Goal: Task Accomplishment & Management: Complete application form

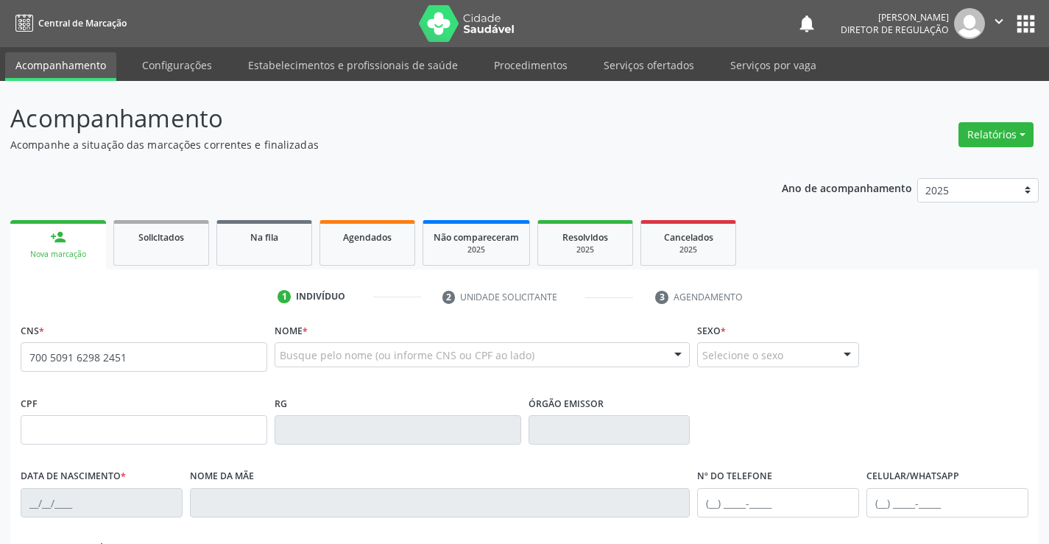
type input "700 5091 6298 2451"
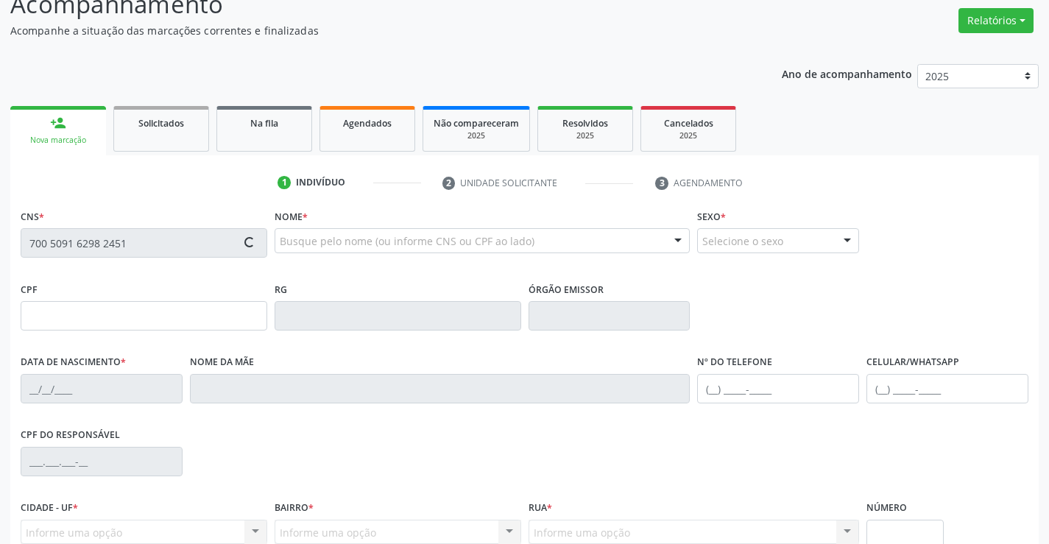
scroll to position [254, 0]
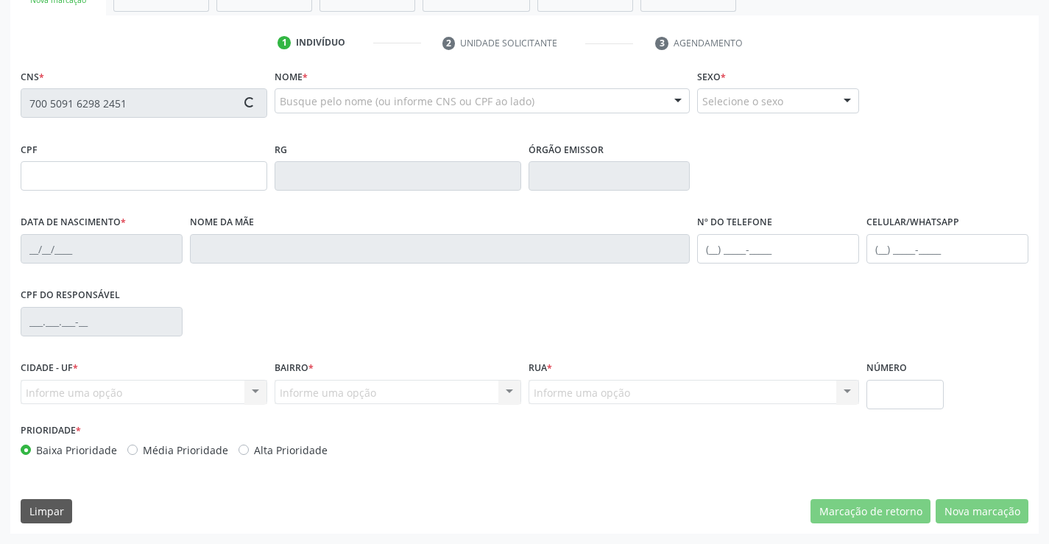
type input "173.500.265-87"
type input "236892851"
type input "20/03/1960"
type input "(74) 99194-8299"
type input "S/N"
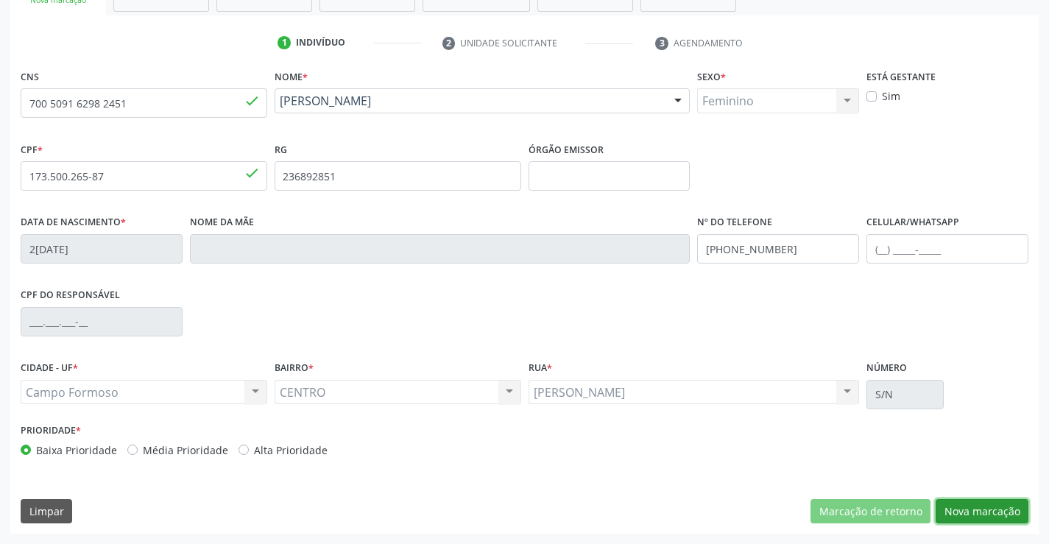
click at [954, 522] on button "Nova marcação" at bounding box center [981, 511] width 93 height 25
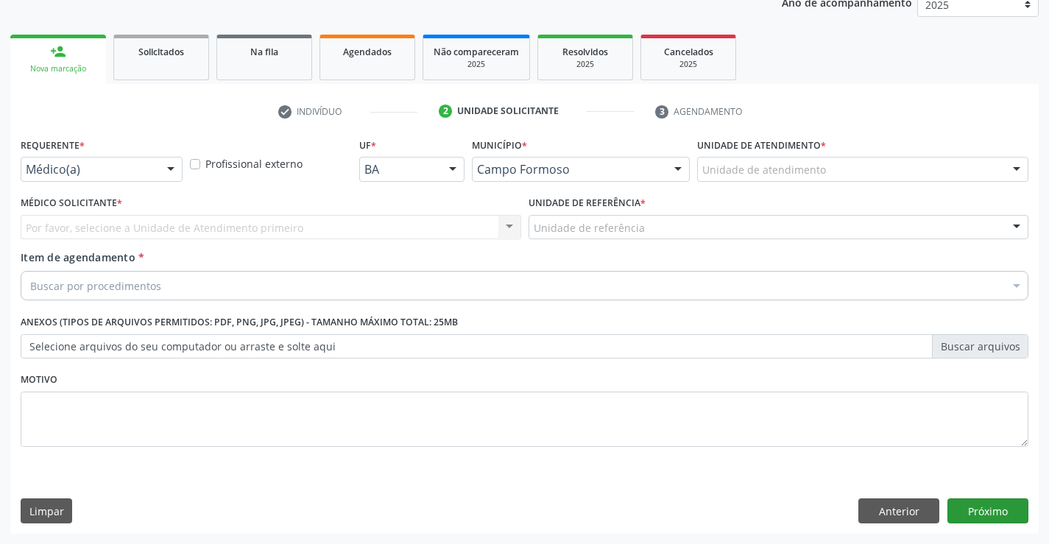
scroll to position [185, 0]
click at [88, 160] on div "Médico(a)" at bounding box center [102, 169] width 162 height 25
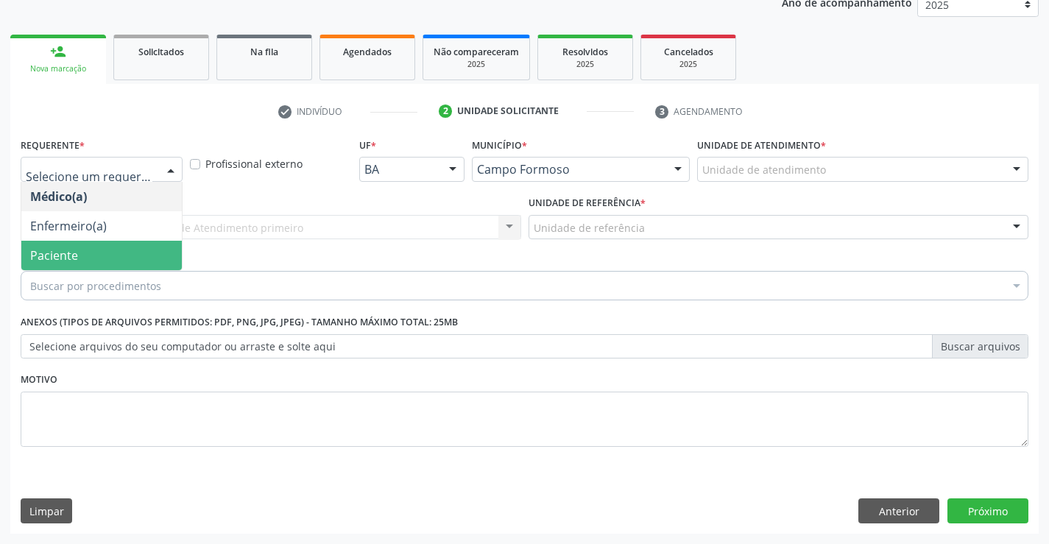
click at [81, 244] on span "Paciente" at bounding box center [101, 255] width 160 height 29
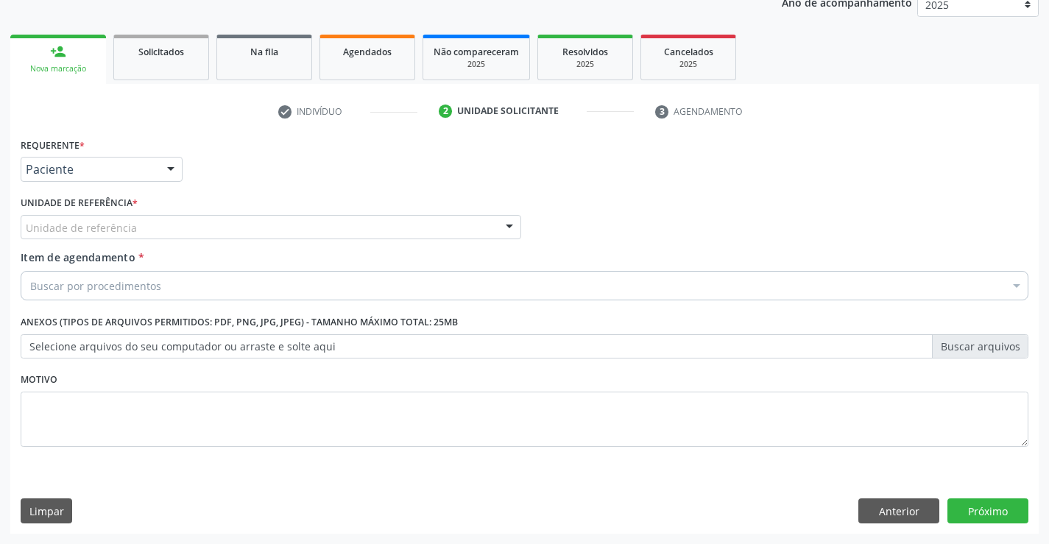
click at [177, 226] on div "Unidade de referência" at bounding box center [271, 227] width 500 height 25
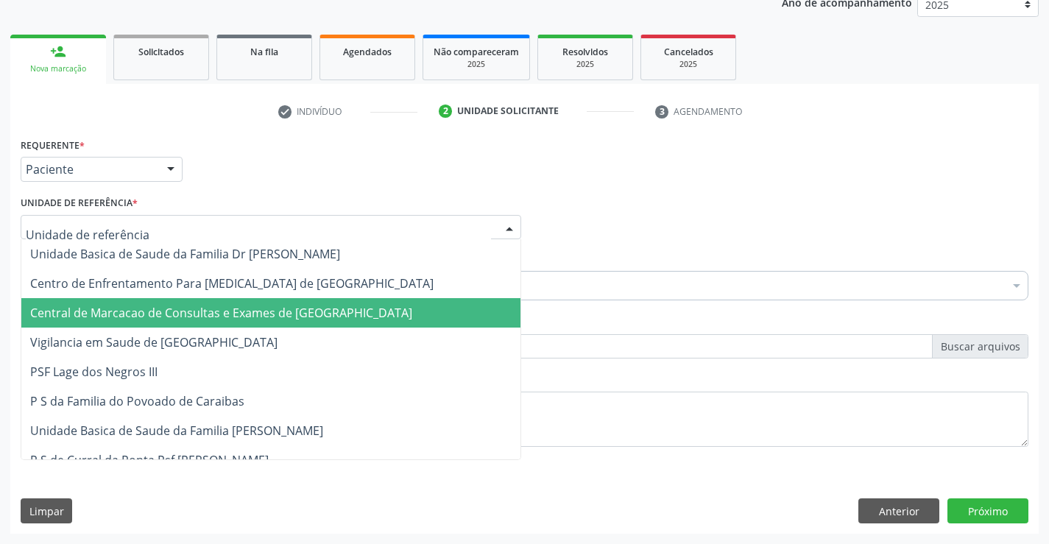
drag, startPoint x: 169, startPoint y: 292, endPoint x: 168, endPoint y: 300, distance: 7.5
click at [168, 300] on span "Central de Marcacao de Consultas e Exames de Campo Formoso" at bounding box center [270, 312] width 499 height 29
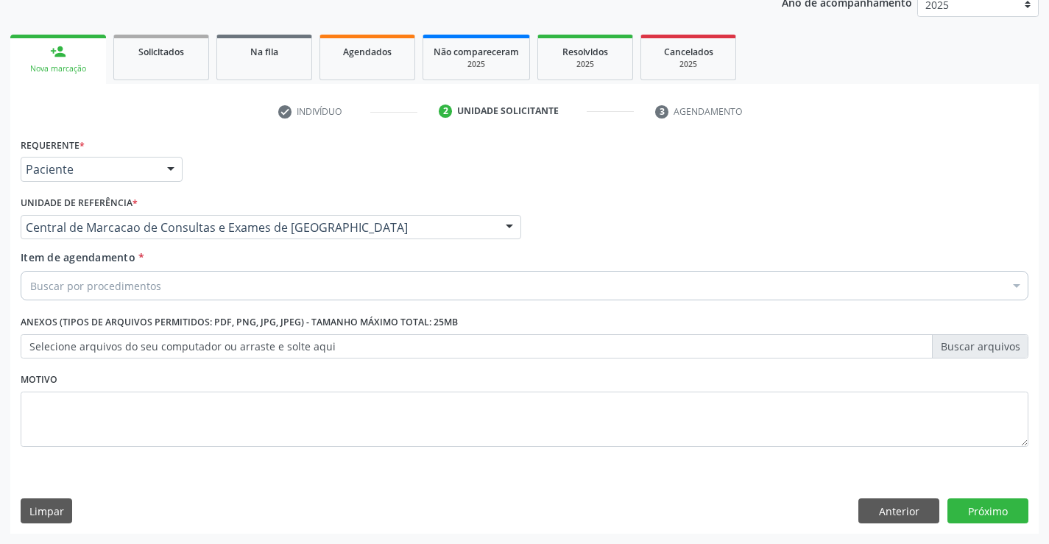
click at [169, 294] on div "Buscar por procedimentos" at bounding box center [525, 285] width 1008 height 29
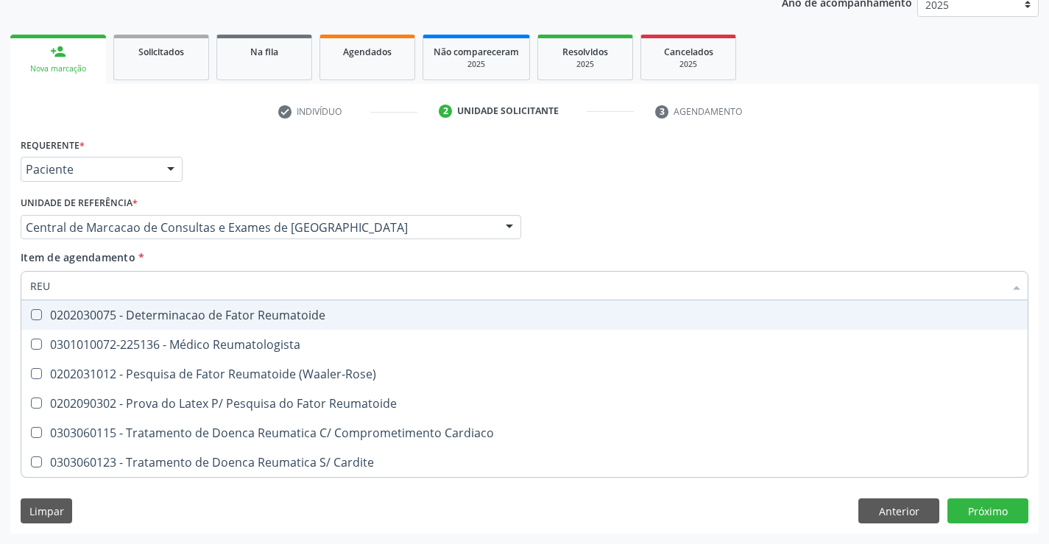
type input "REUM"
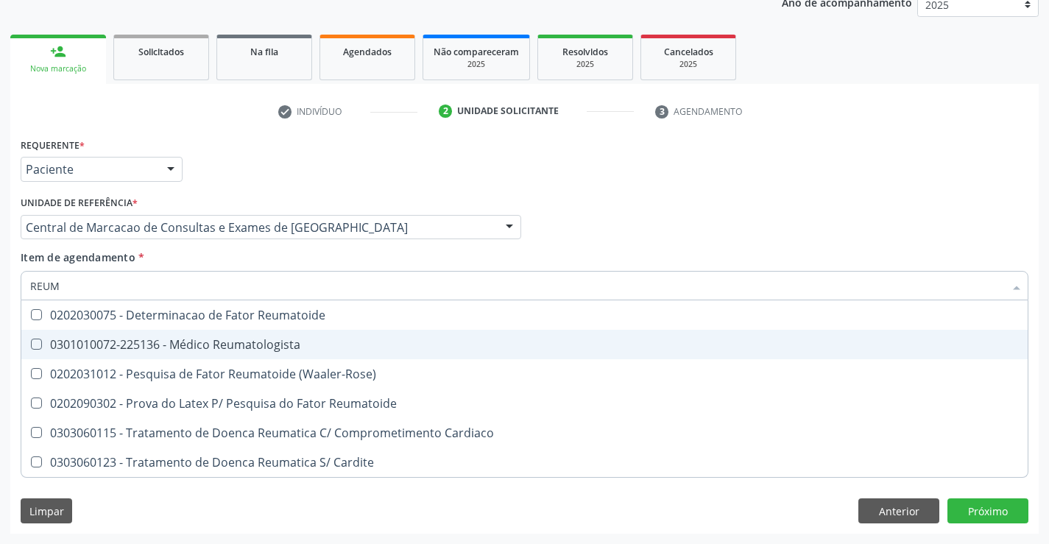
click at [198, 345] on div "0301010072-225136 - Médico Reumatologista" at bounding box center [524, 345] width 988 height 12
checkbox Reumatologista "true"
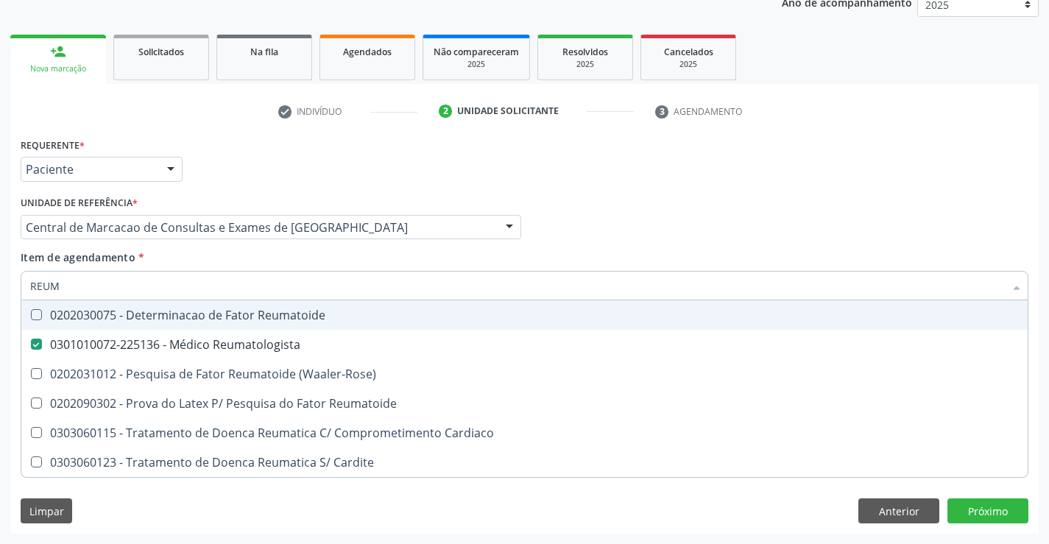
click at [530, 265] on div "Item de agendamento * REUM Desfazer seleção 0202030075 - Determinacao de Fator …" at bounding box center [525, 272] width 1008 height 46
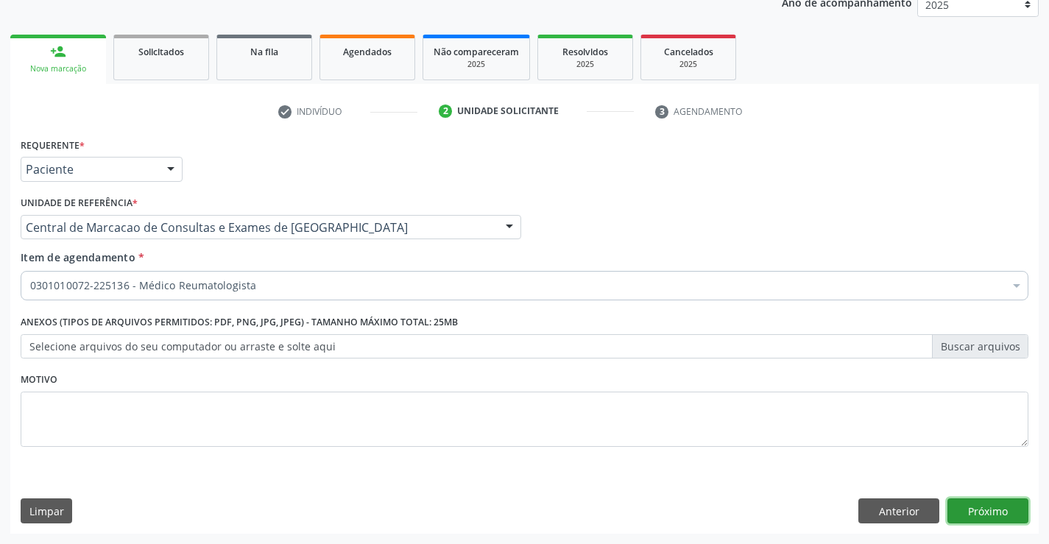
click at [963, 504] on button "Próximo" at bounding box center [987, 510] width 81 height 25
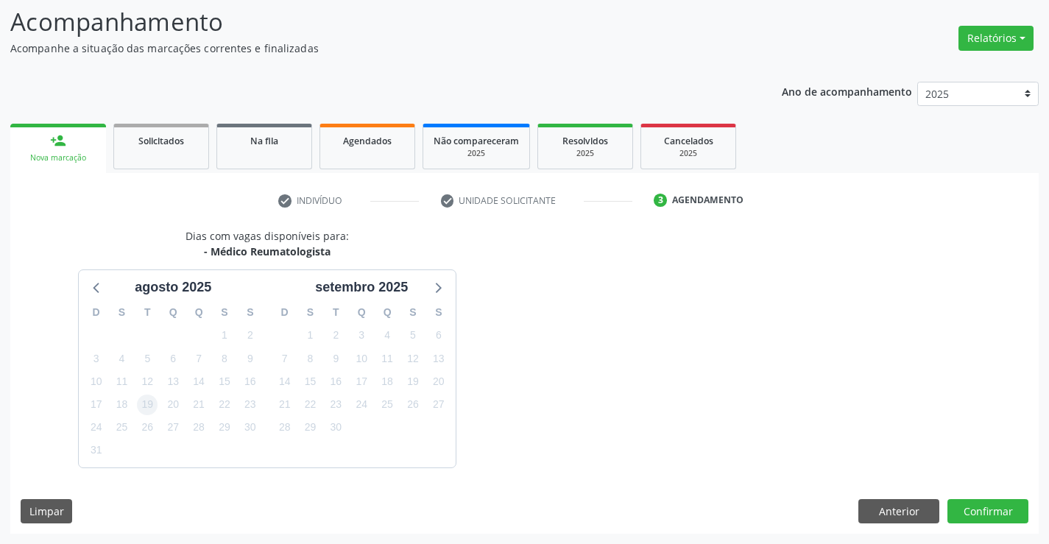
scroll to position [140, 0]
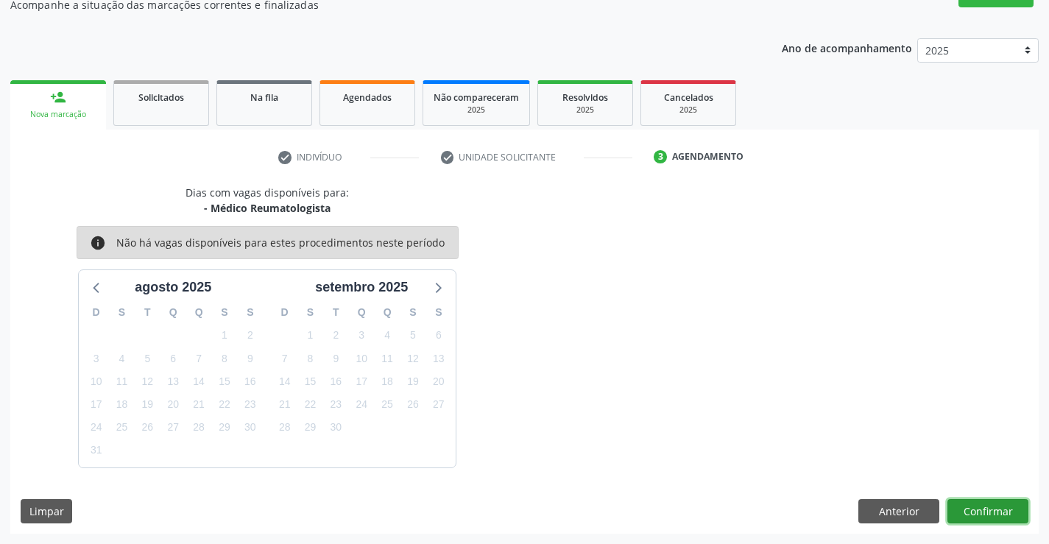
click at [988, 504] on button "Confirmar" at bounding box center [987, 511] width 81 height 25
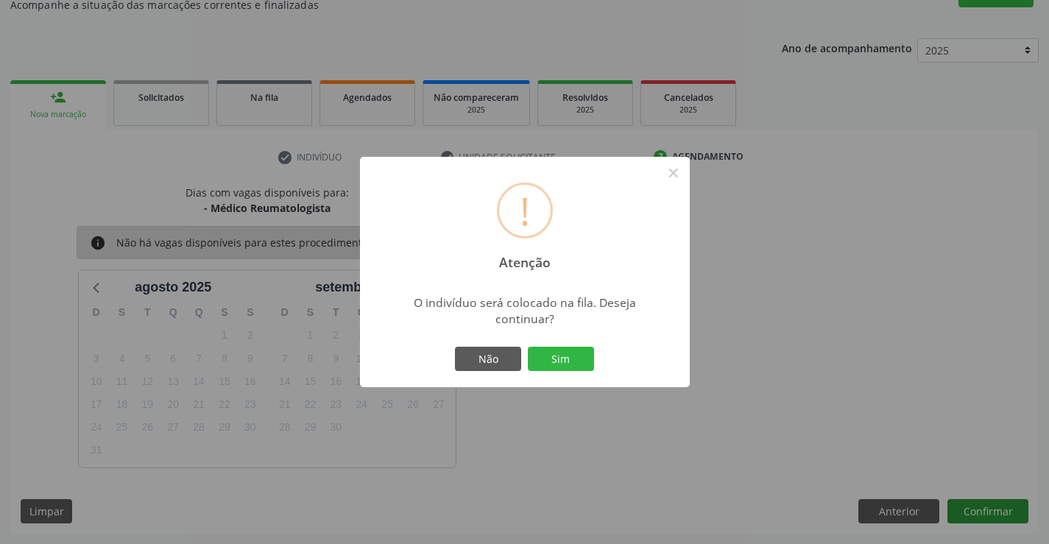
click at [528, 347] on button "Sim" at bounding box center [561, 359] width 66 height 25
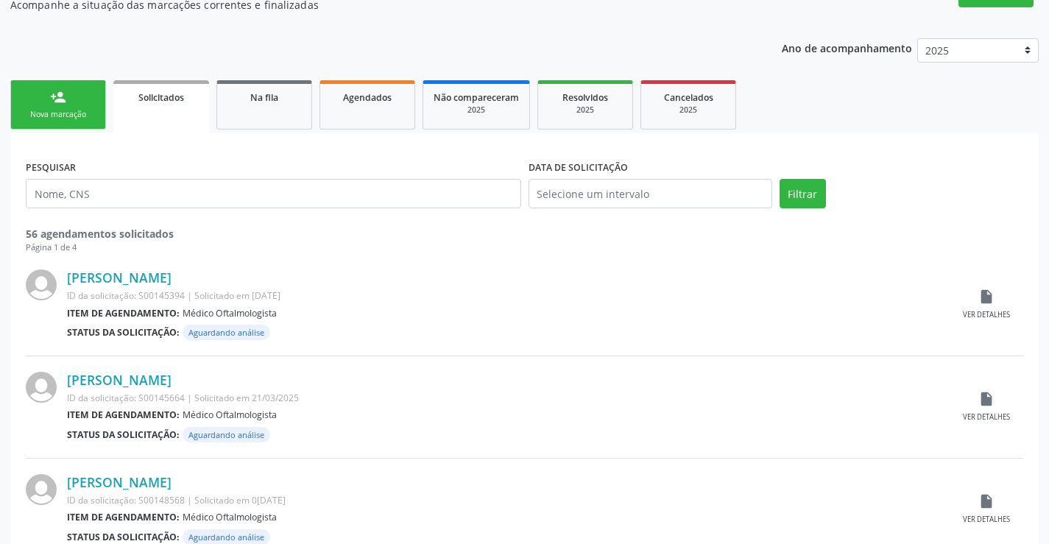
scroll to position [0, 0]
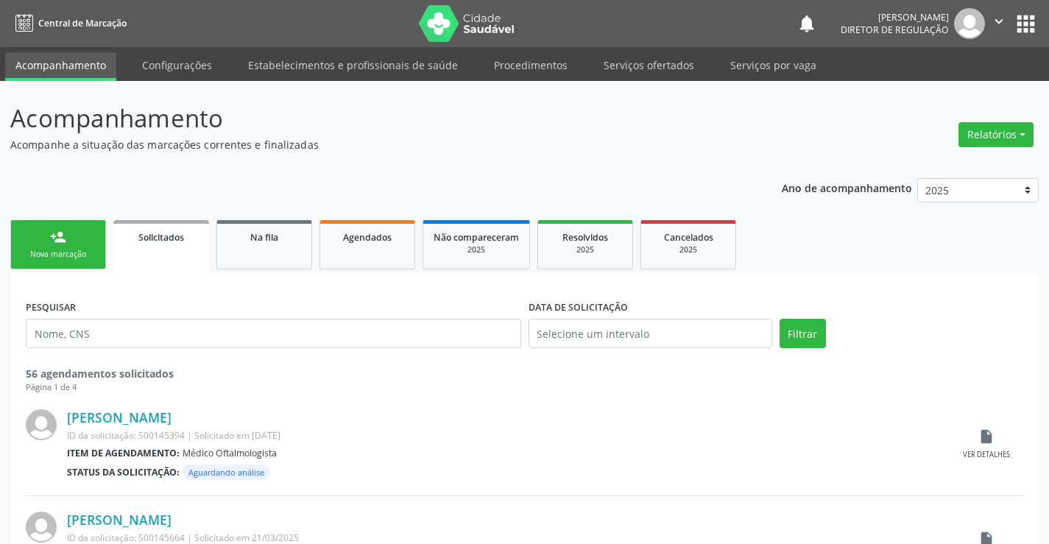
click at [52, 240] on div "person_add" at bounding box center [58, 237] width 16 height 16
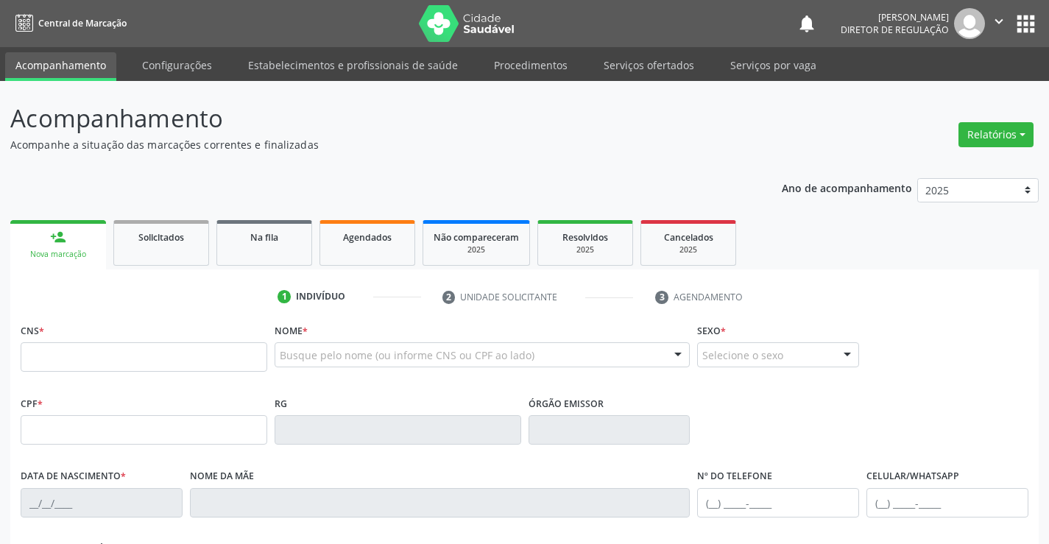
click at [37, 340] on label "CNS *" at bounding box center [33, 330] width 24 height 23
click at [37, 350] on input "text" at bounding box center [144, 356] width 247 height 29
type input "700 3004 1618 7740"
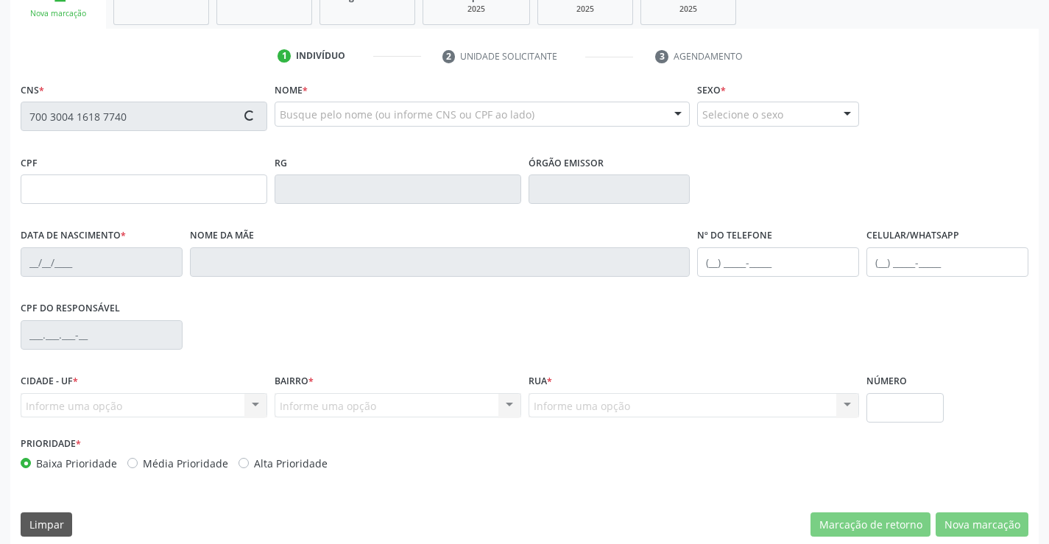
scroll to position [254, 0]
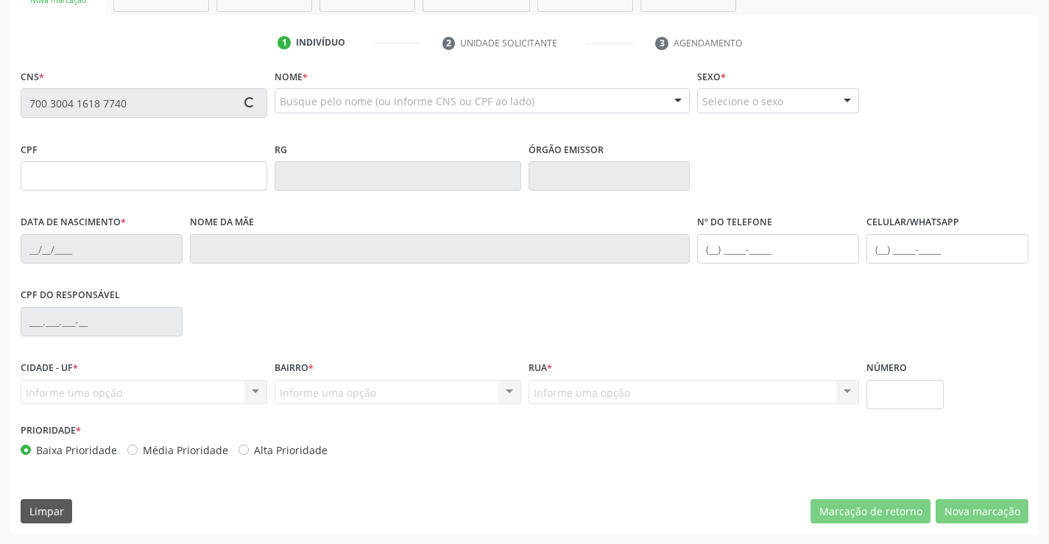
type input "2075365628"
type input "26/09/1957"
type input "(74) 98804-6040"
type input "431.095.511-87"
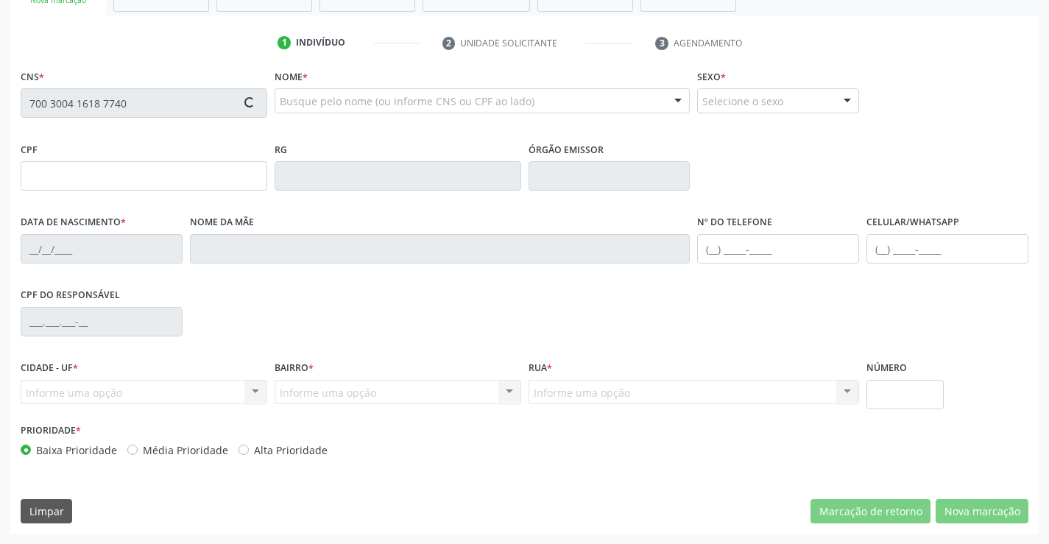
type input "s/n"
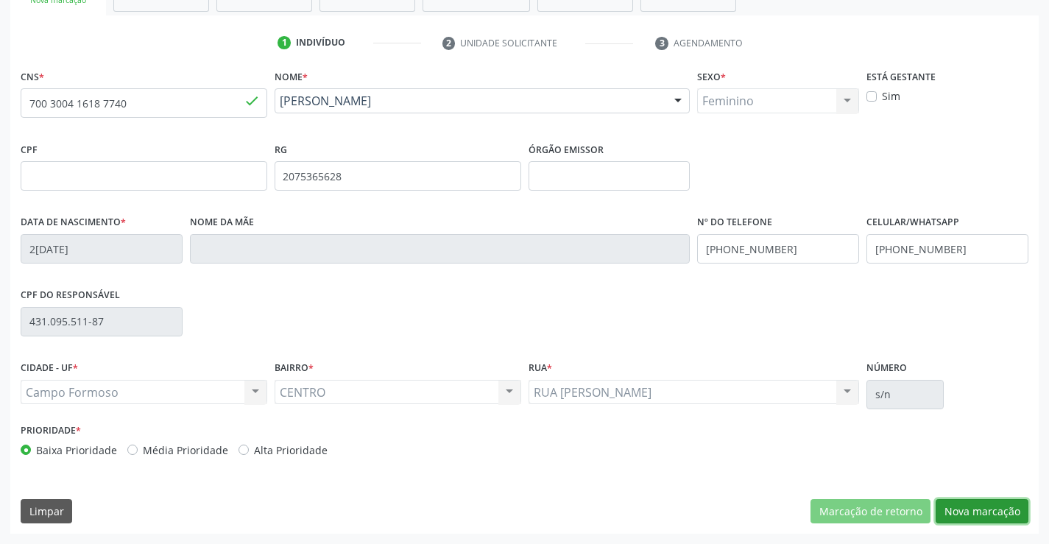
click at [989, 518] on button "Nova marcação" at bounding box center [981, 511] width 93 height 25
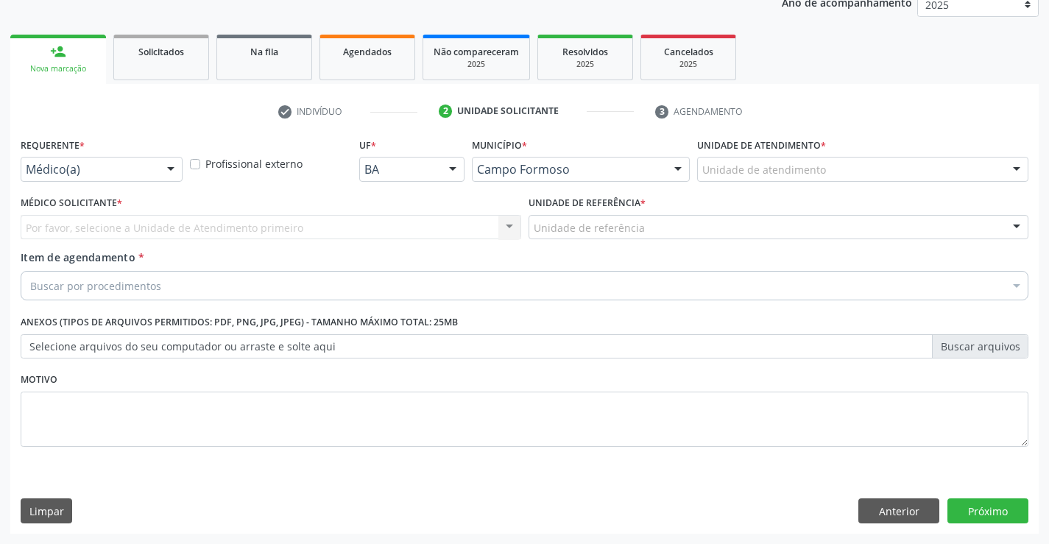
scroll to position [185, 0]
click at [168, 171] on div at bounding box center [171, 169] width 22 height 25
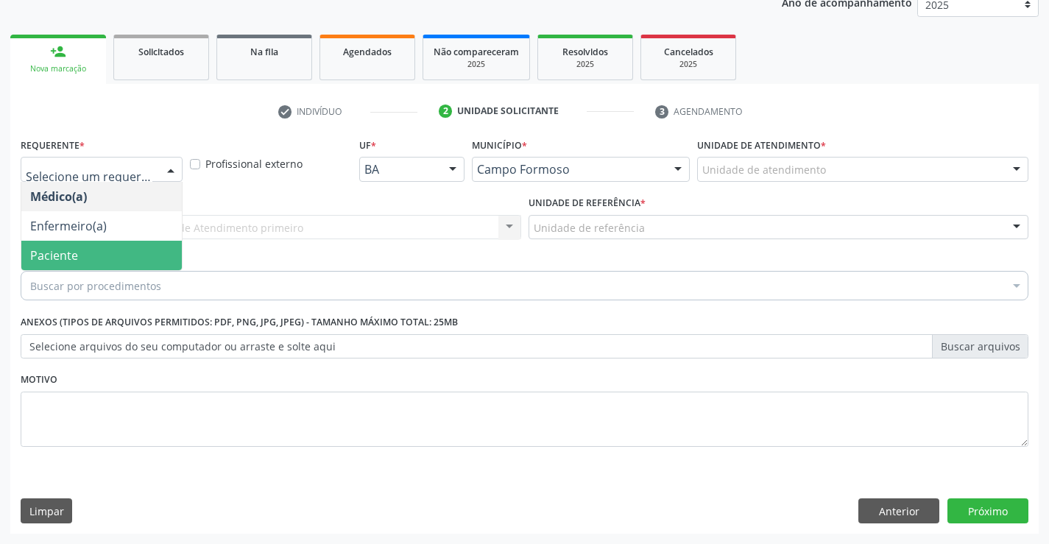
click at [141, 241] on span "Paciente" at bounding box center [101, 255] width 160 height 29
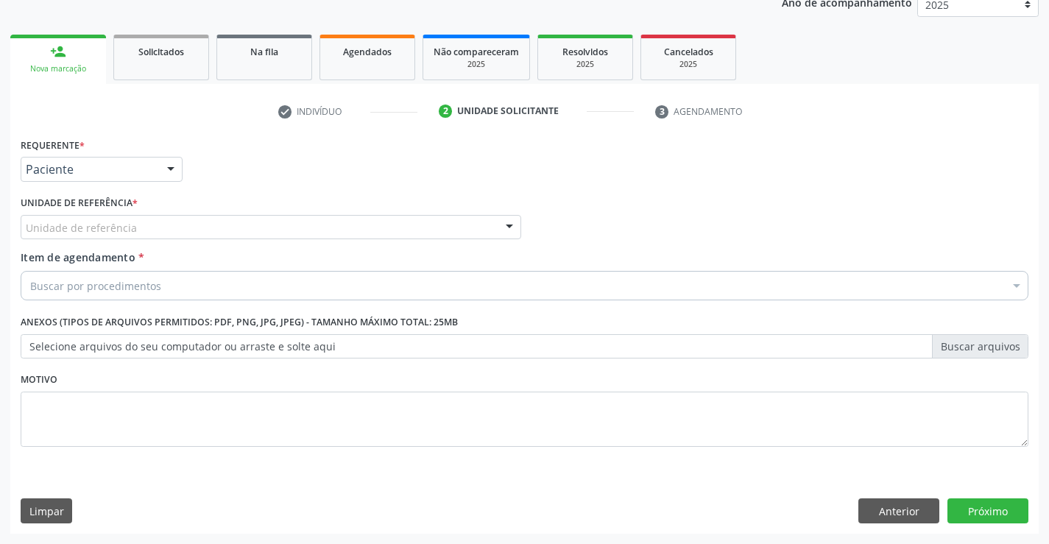
click at [222, 236] on div "Unidade de referência" at bounding box center [271, 227] width 500 height 25
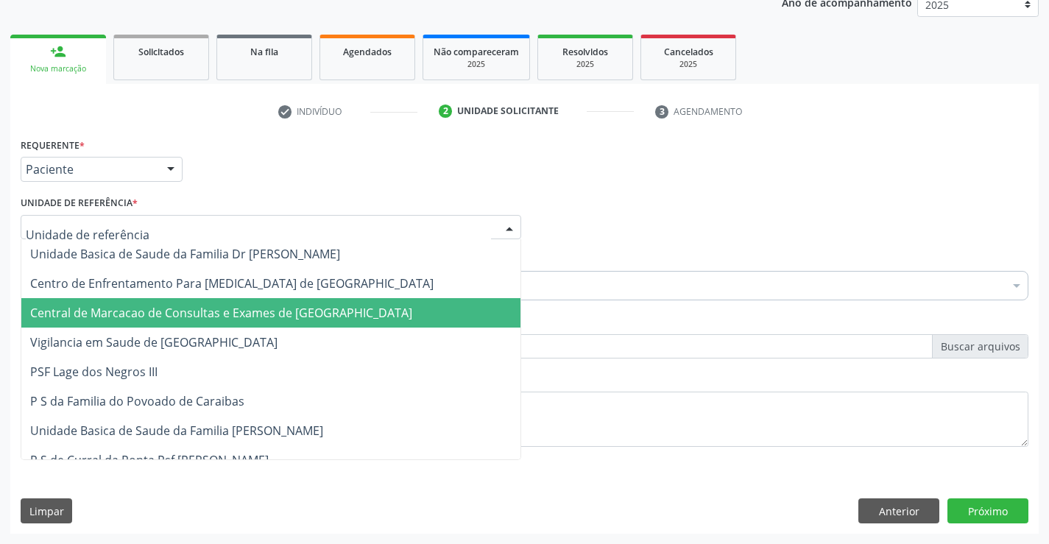
click at [226, 301] on span "Central de Marcacao de Consultas e Exames de Campo Formoso" at bounding box center [270, 312] width 499 height 29
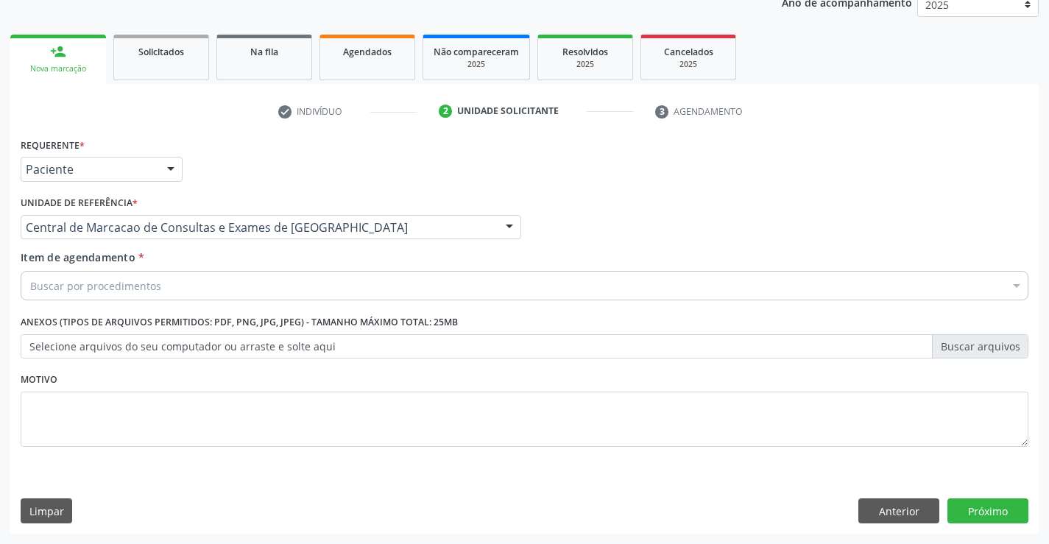
click at [260, 290] on div "Buscar por procedimentos" at bounding box center [525, 285] width 1008 height 29
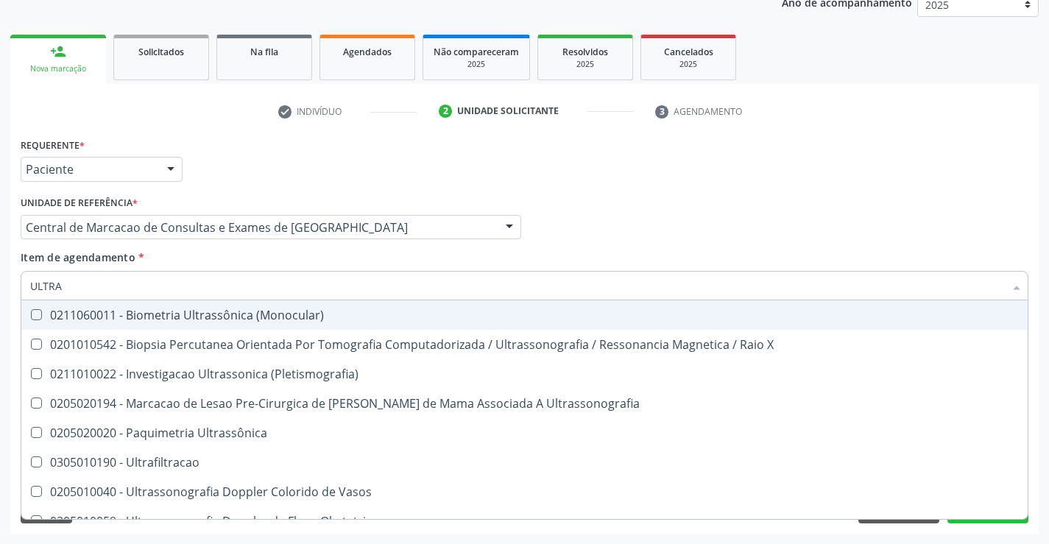
type input "ULTRAS"
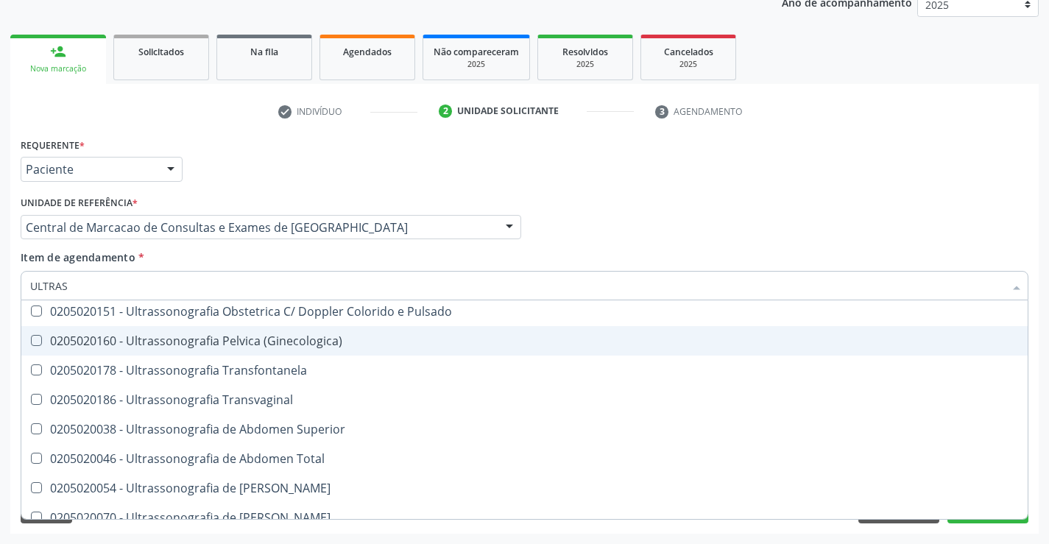
scroll to position [294, 0]
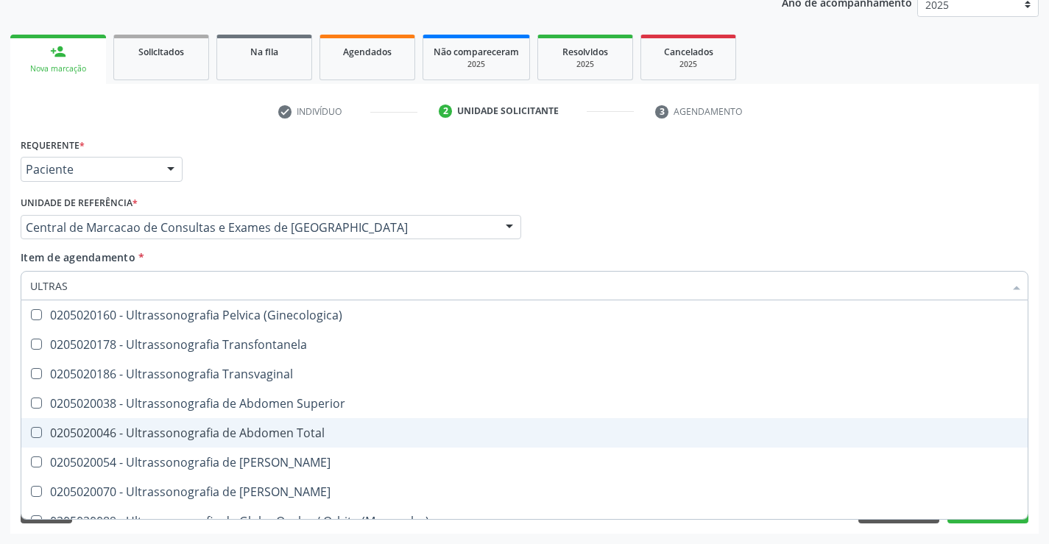
click at [285, 422] on span "0205020046 - Ultrassonografia de Abdomen Total" at bounding box center [524, 432] width 1006 height 29
checkbox Total "true"
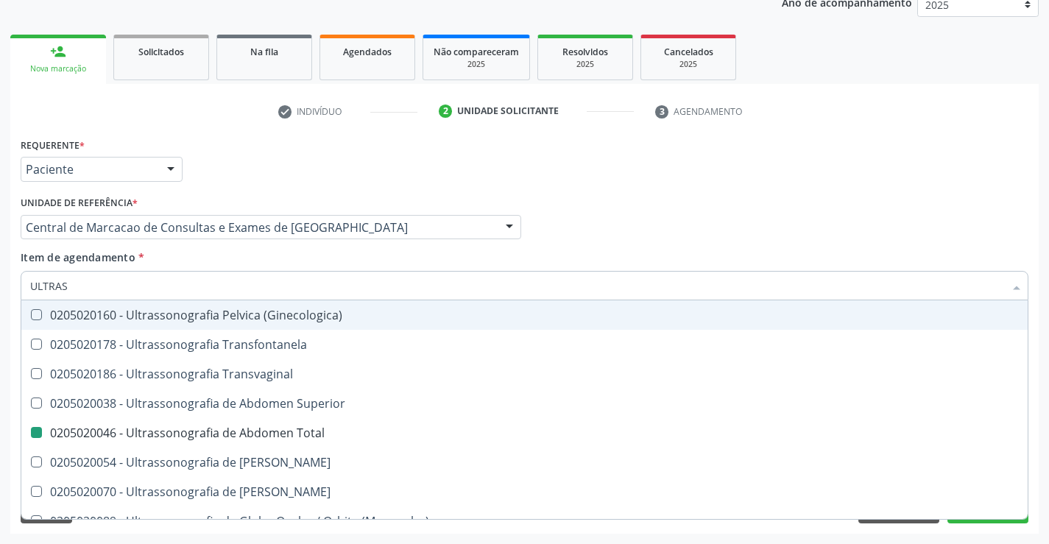
click at [576, 249] on div "Item de agendamento * ULTRAS Desfazer seleção 0211060011 - Biometria Ultrassôni…" at bounding box center [525, 272] width 1008 height 46
checkbox X "true"
checkbox Total "false"
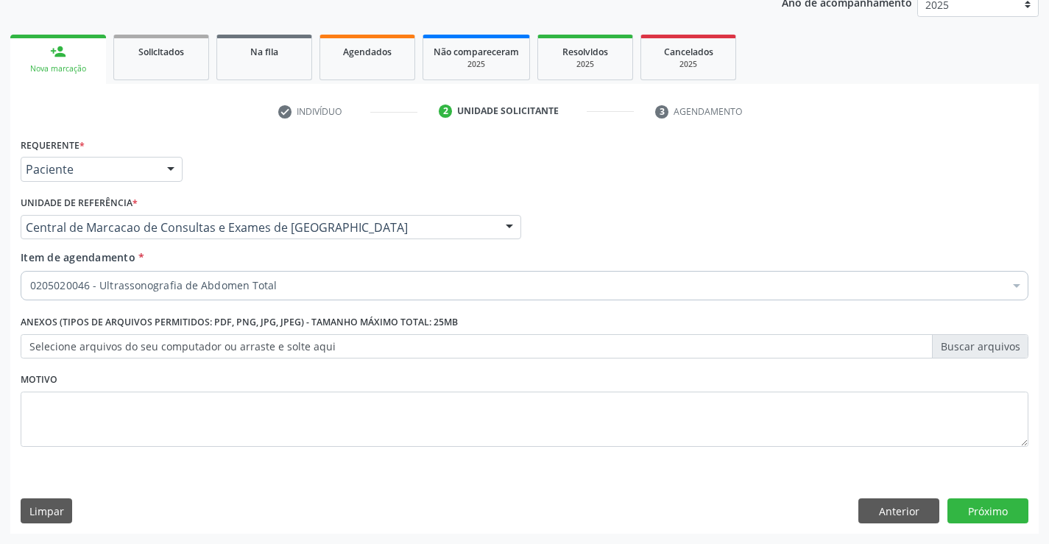
scroll to position [0, 0]
click at [1002, 520] on button "Próximo" at bounding box center [987, 510] width 81 height 25
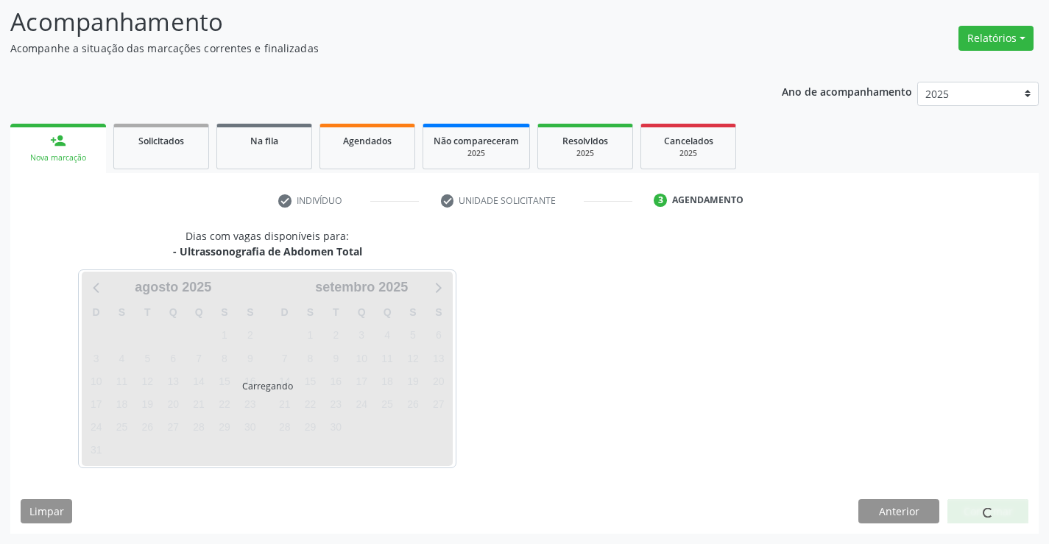
scroll to position [96, 0]
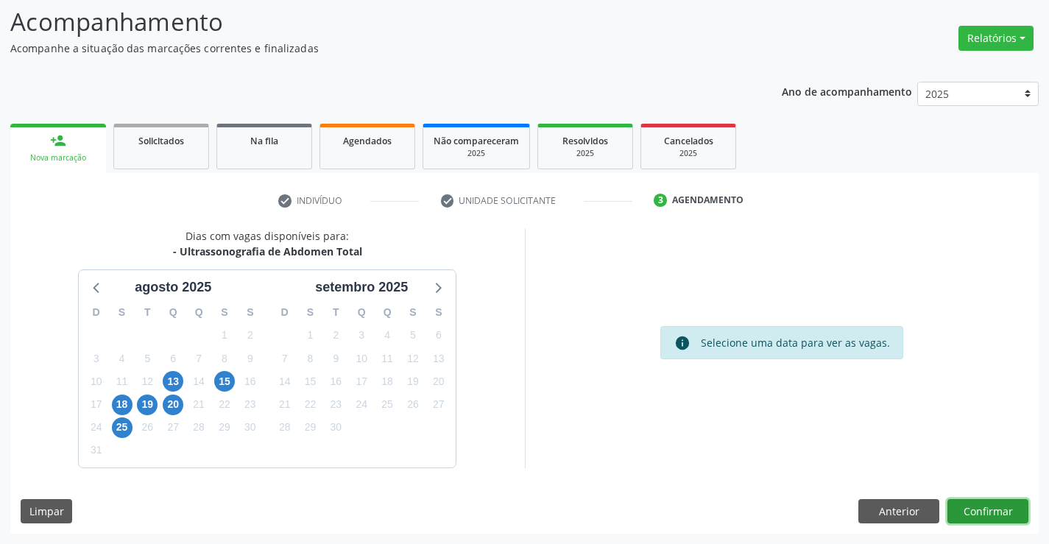
click at [980, 507] on button "Confirmar" at bounding box center [987, 511] width 81 height 25
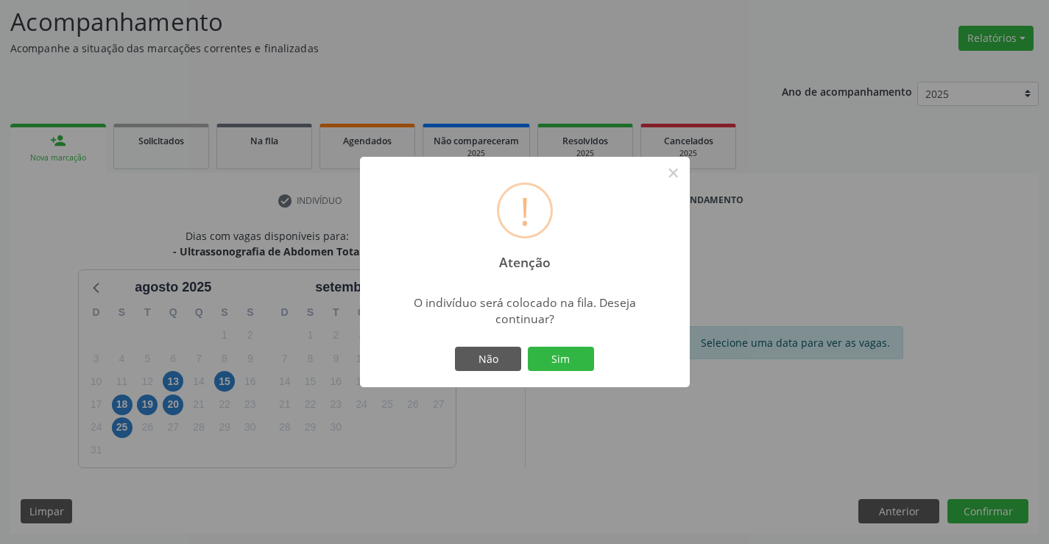
click at [528, 347] on button "Sim" at bounding box center [561, 359] width 66 height 25
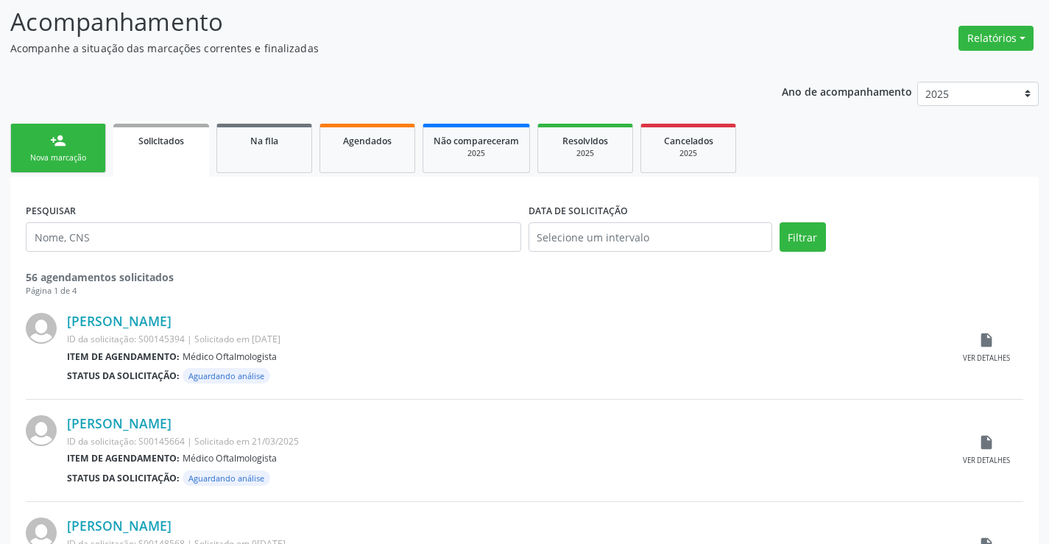
scroll to position [0, 0]
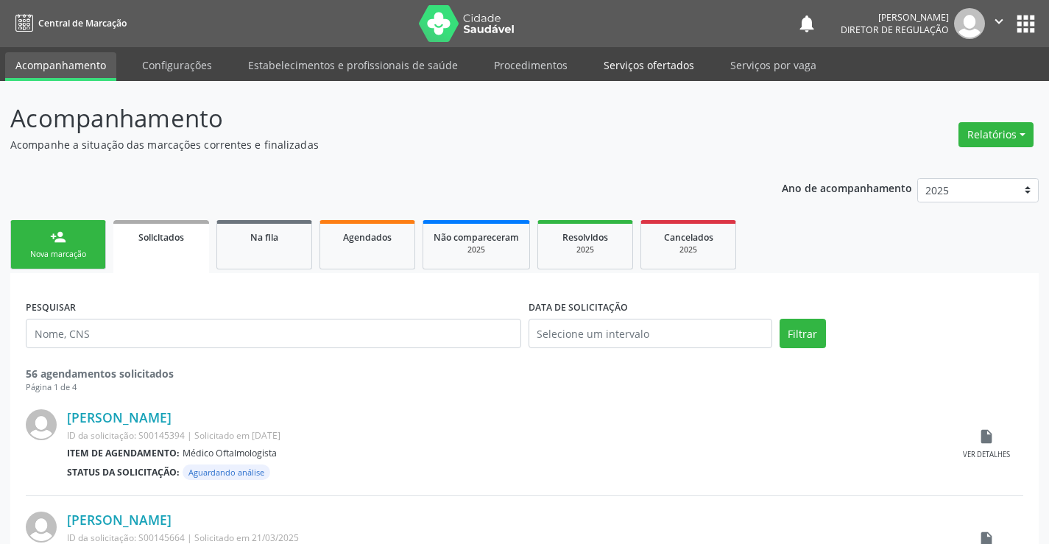
click at [657, 59] on link "Serviços ofertados" at bounding box center [648, 65] width 111 height 26
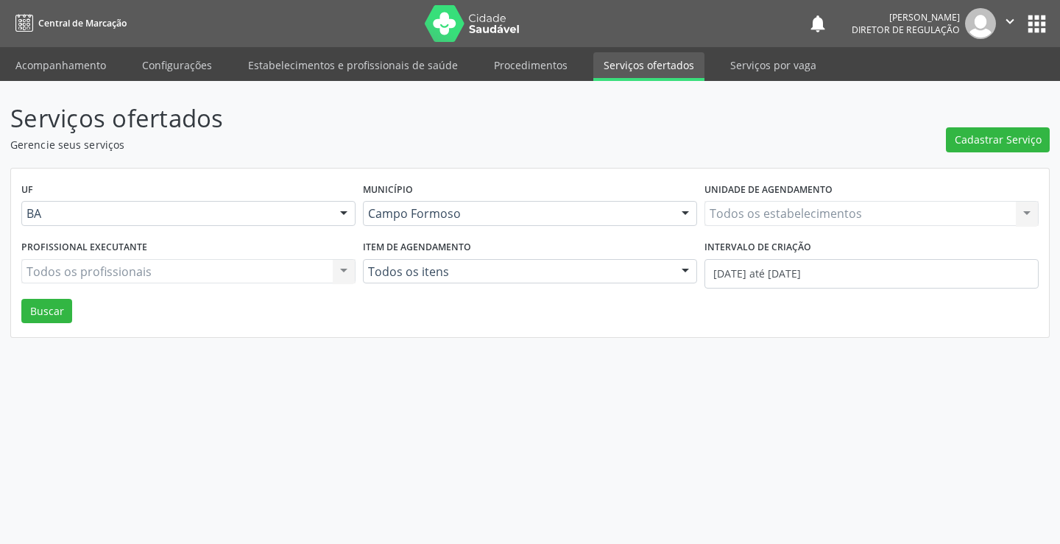
click at [782, 224] on div "Todos os estabelecimentos Todos os estabelecimentos Nenhum resultado encontrado…" at bounding box center [871, 213] width 334 height 25
click at [709, 216] on input "text" at bounding box center [709, 220] width 0 height 29
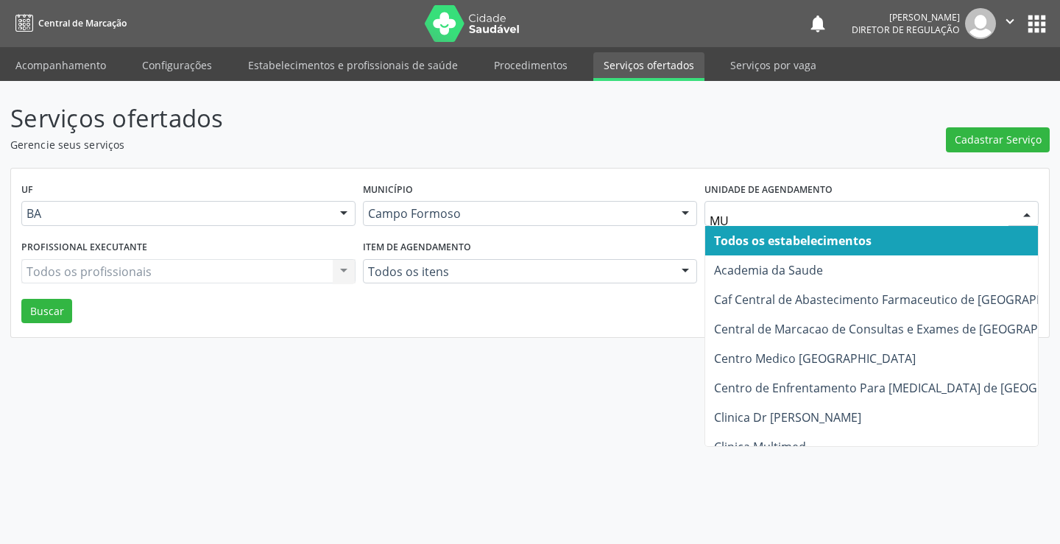
type input "MUL"
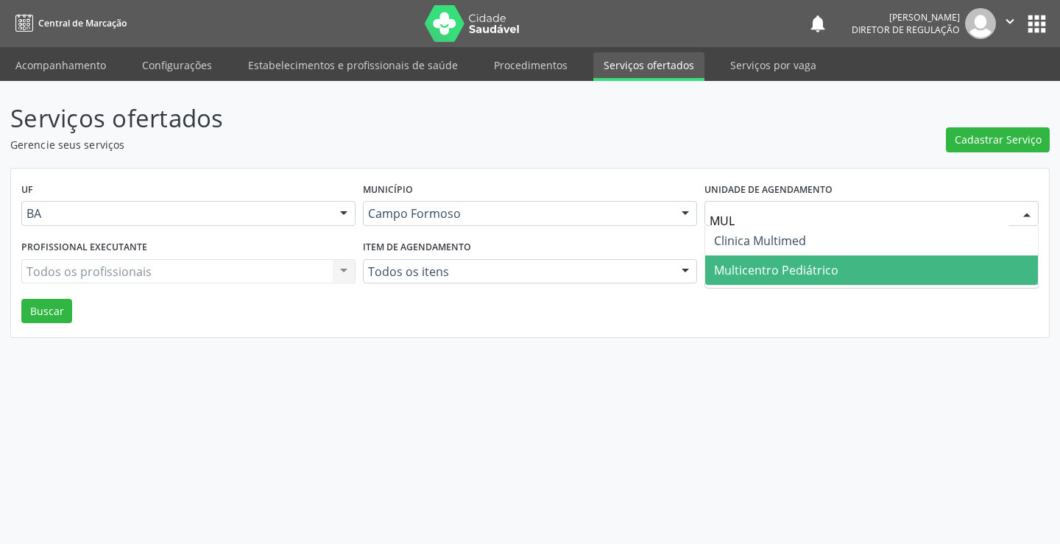
click at [785, 268] on span "Multicentro Pediátrico" at bounding box center [776, 270] width 124 height 16
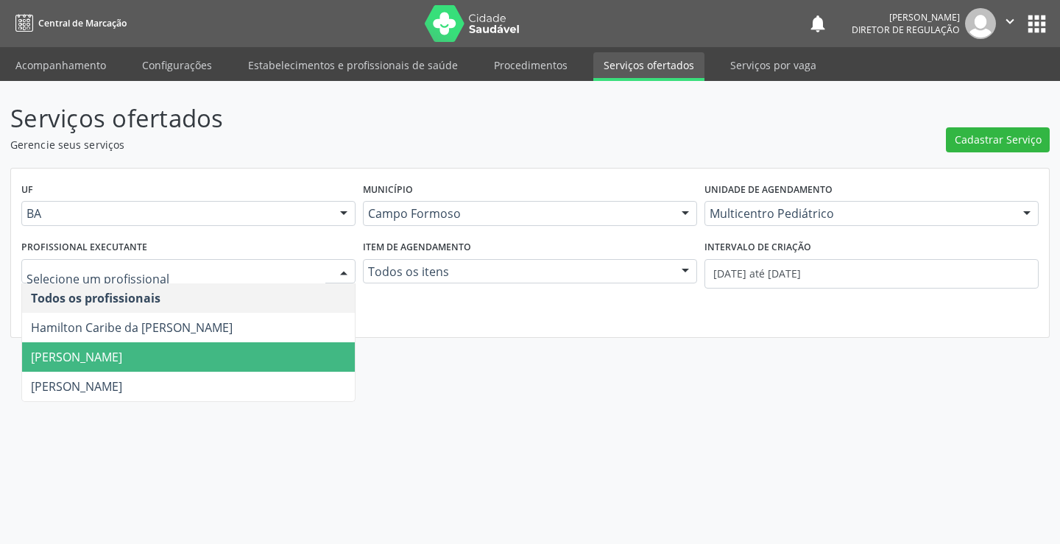
click at [122, 363] on span "[PERSON_NAME] [PERSON_NAME] Porto" at bounding box center [76, 357] width 91 height 16
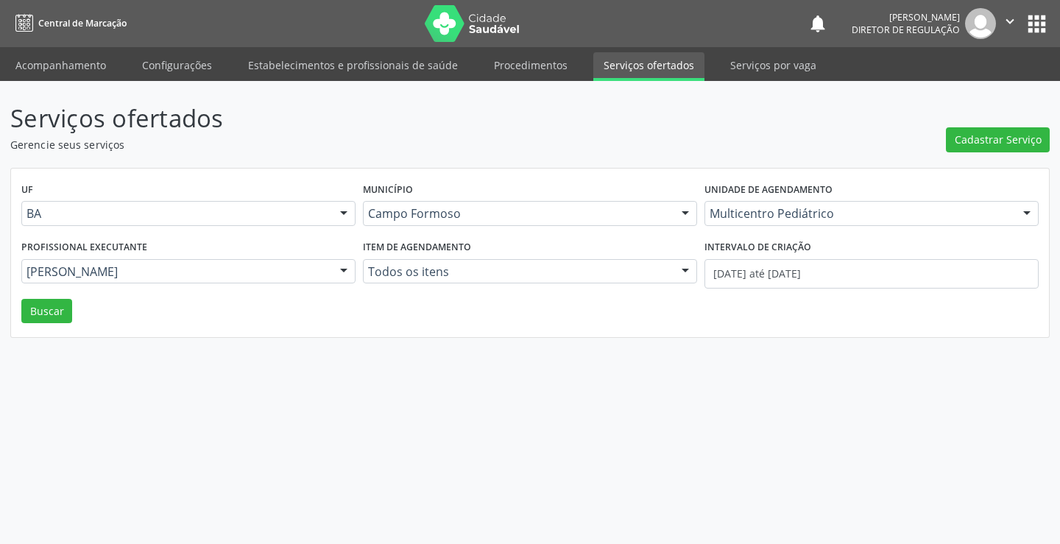
click at [127, 363] on span "[PERSON_NAME] [PERSON_NAME] Porto" at bounding box center [79, 357] width 96 height 16
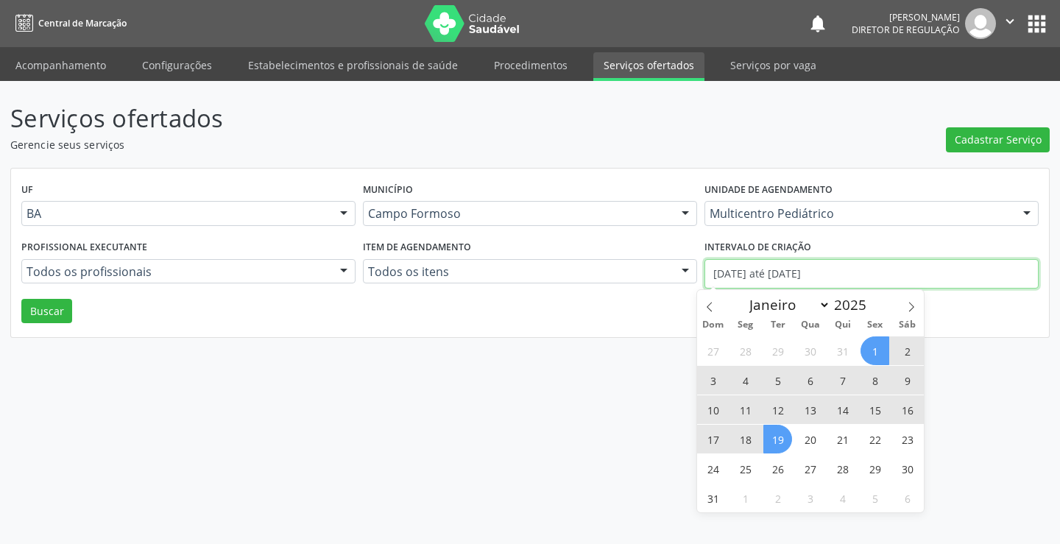
click at [744, 274] on input "01/08/2025 até 19/08/2025" at bounding box center [871, 273] width 334 height 29
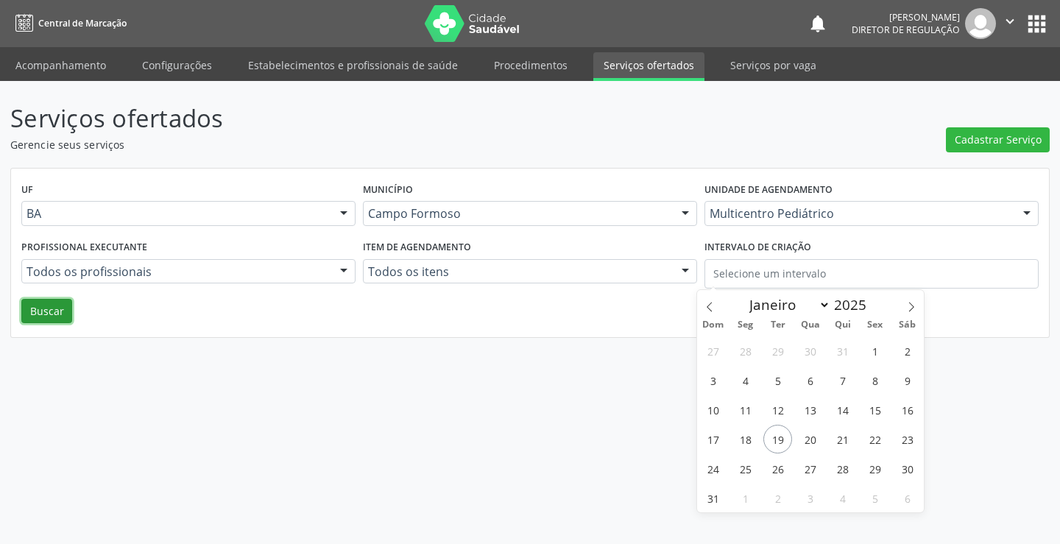
click at [54, 310] on button "Buscar" at bounding box center [46, 311] width 51 height 25
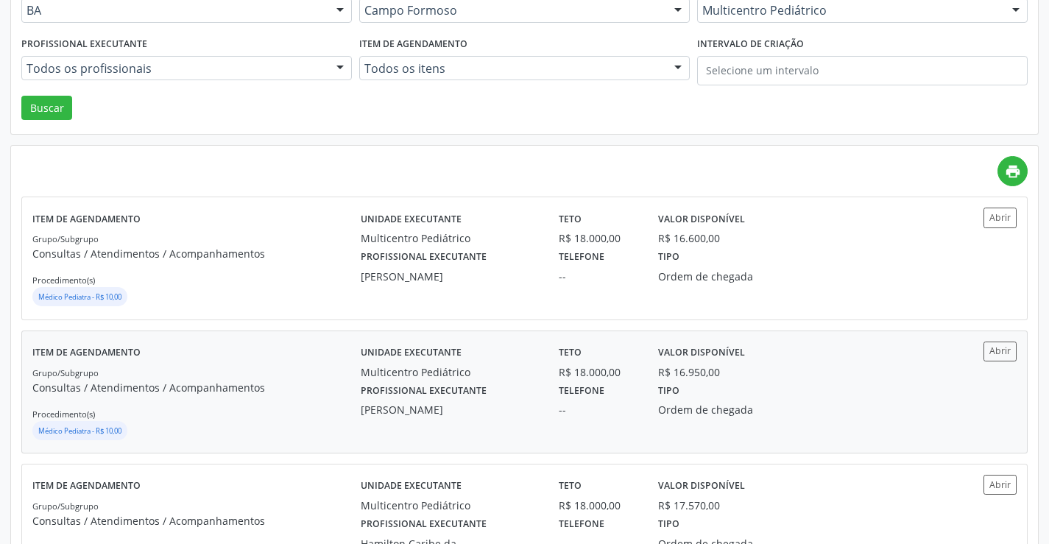
scroll to position [221, 0]
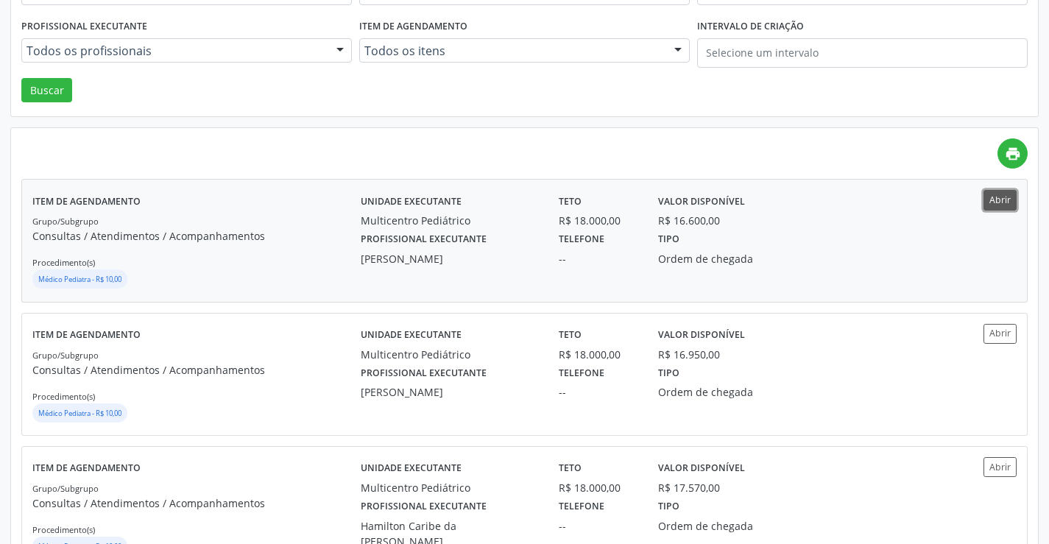
click at [1002, 207] on button "Abrir" at bounding box center [999, 200] width 33 height 20
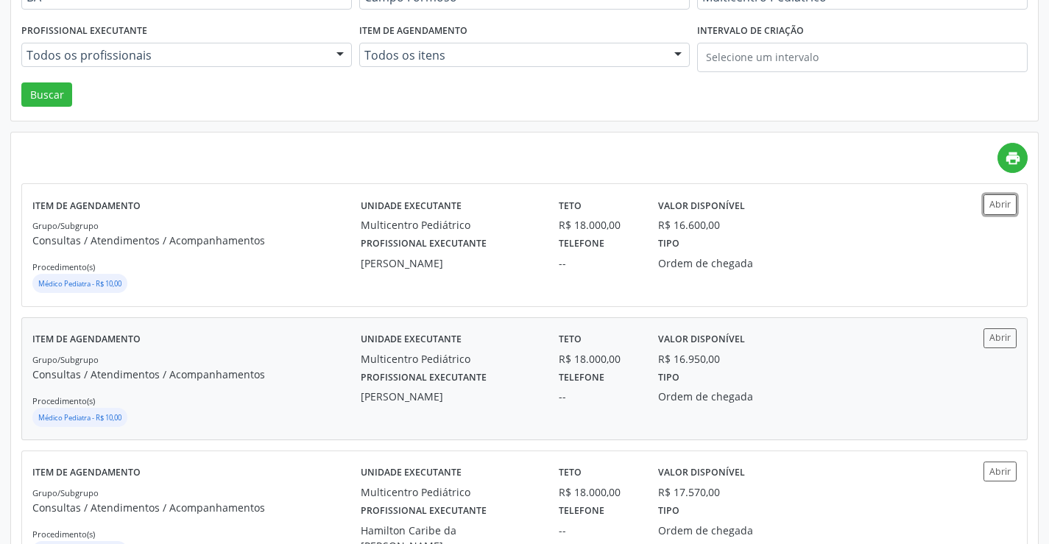
scroll to position [0, 0]
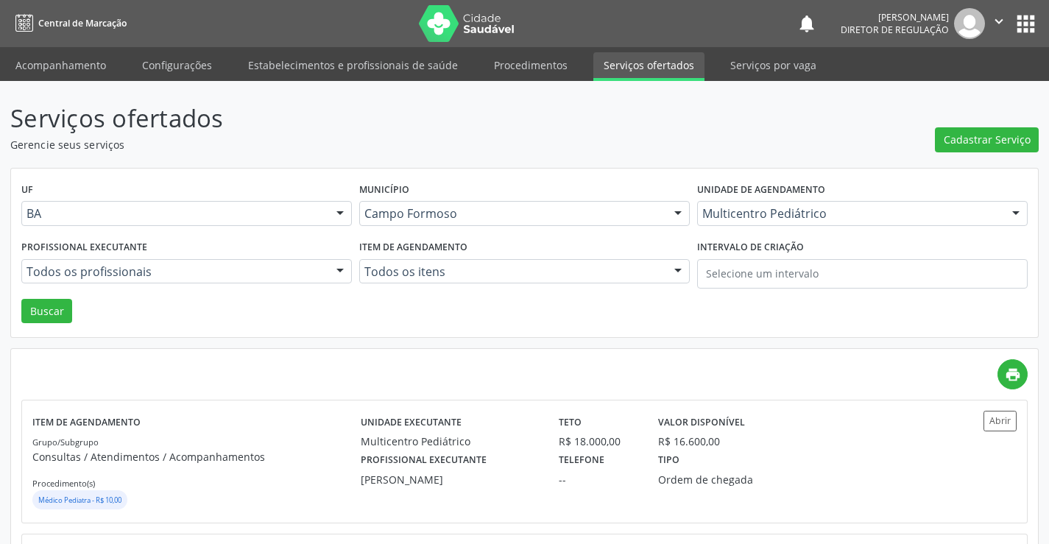
click at [91, 251] on label "Profissional executante" at bounding box center [84, 247] width 126 height 23
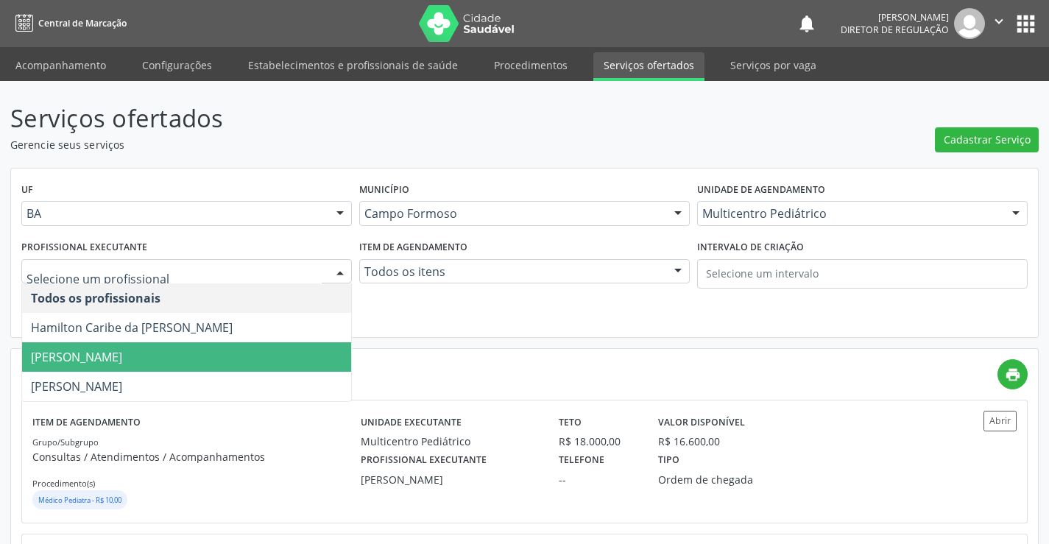
click at [113, 364] on span "[PERSON_NAME] [PERSON_NAME] Porto" at bounding box center [76, 357] width 91 height 16
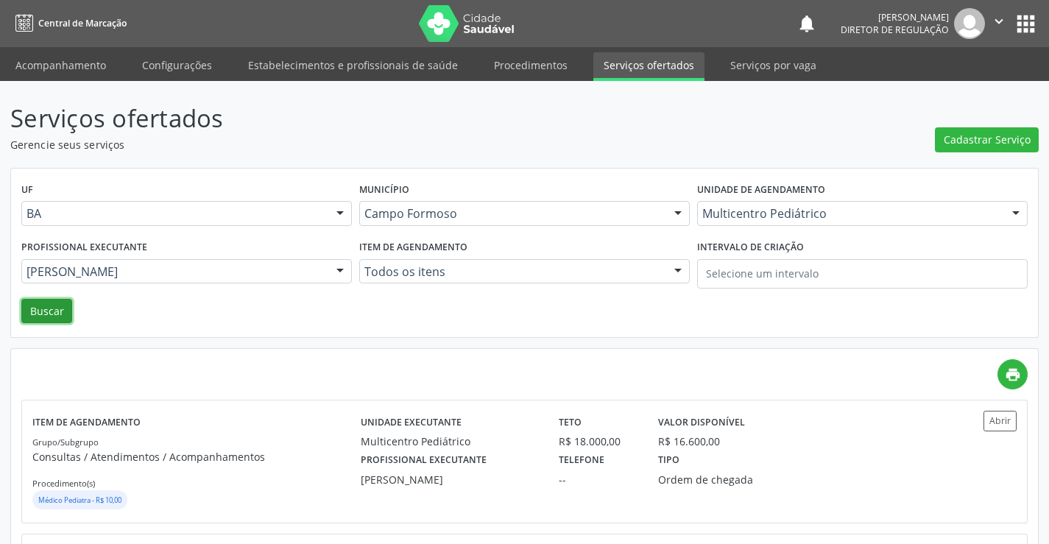
click at [58, 308] on button "Buscar" at bounding box center [46, 311] width 51 height 25
click at [1000, 414] on button "Abrir" at bounding box center [999, 421] width 33 height 20
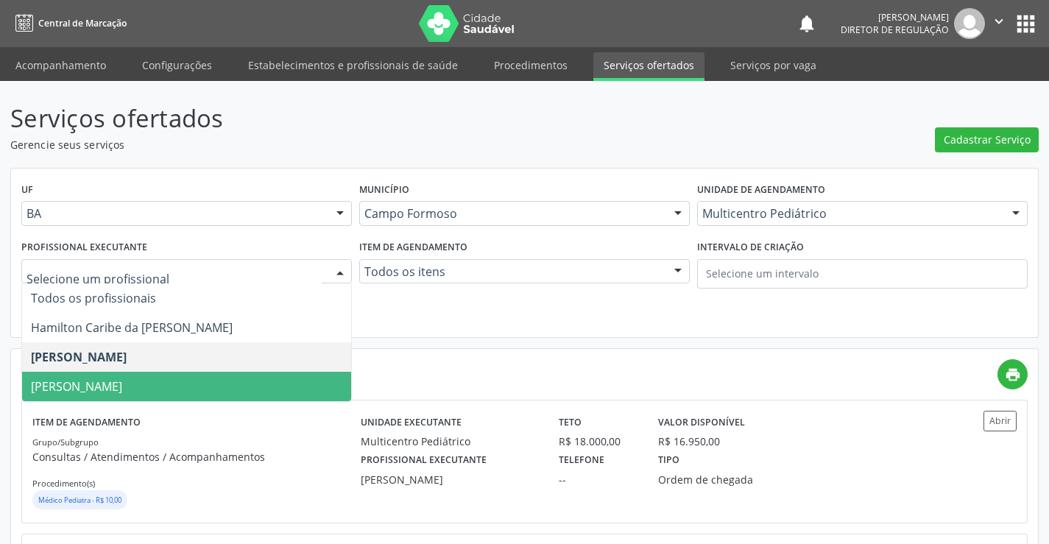
click at [165, 377] on span "Maria Ubaldina Silva Calixto Sobreira" at bounding box center [186, 386] width 329 height 29
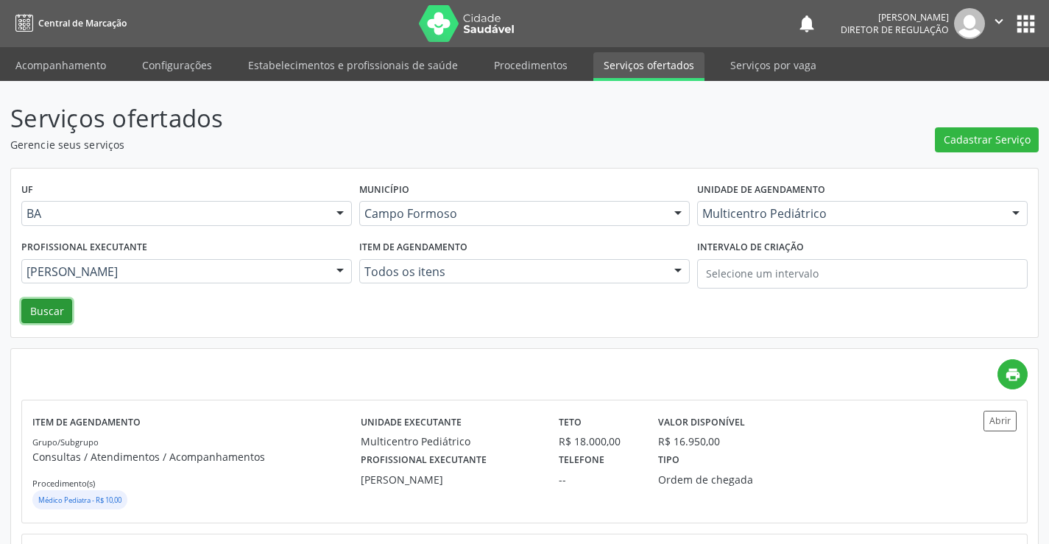
click at [63, 315] on button "Buscar" at bounding box center [46, 311] width 51 height 25
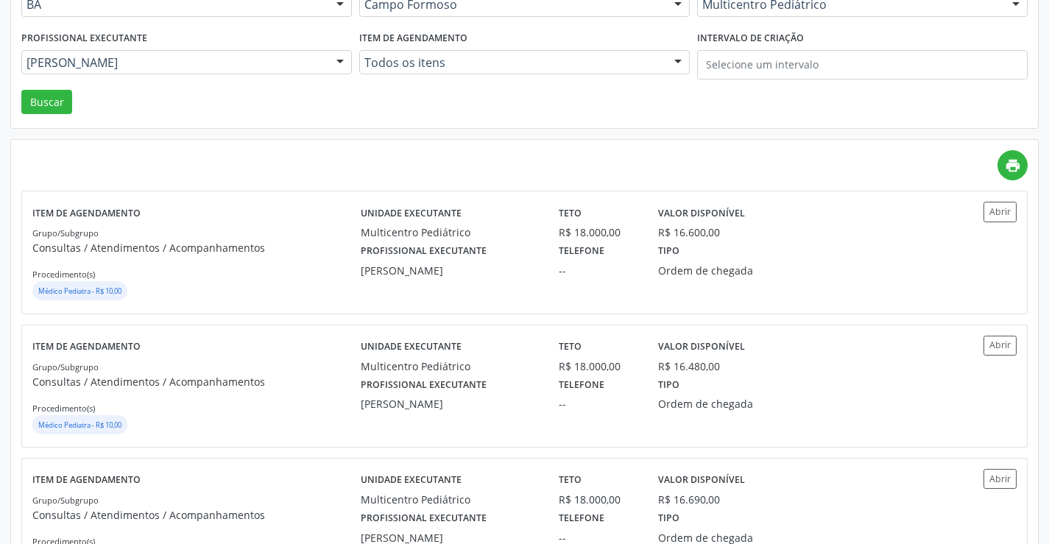
scroll to position [221, 0]
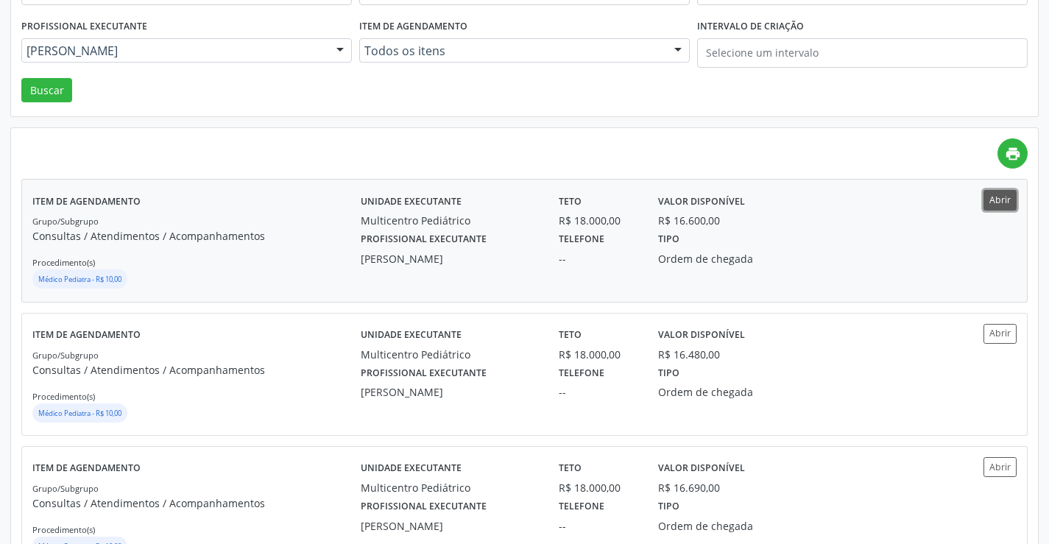
click at [995, 205] on button "Abrir" at bounding box center [999, 200] width 33 height 20
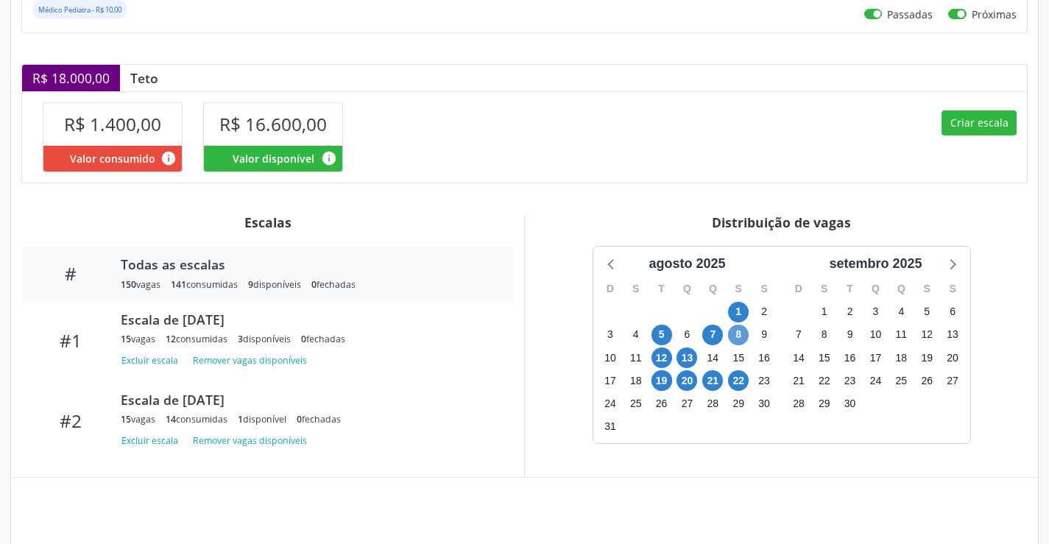
scroll to position [357, 0]
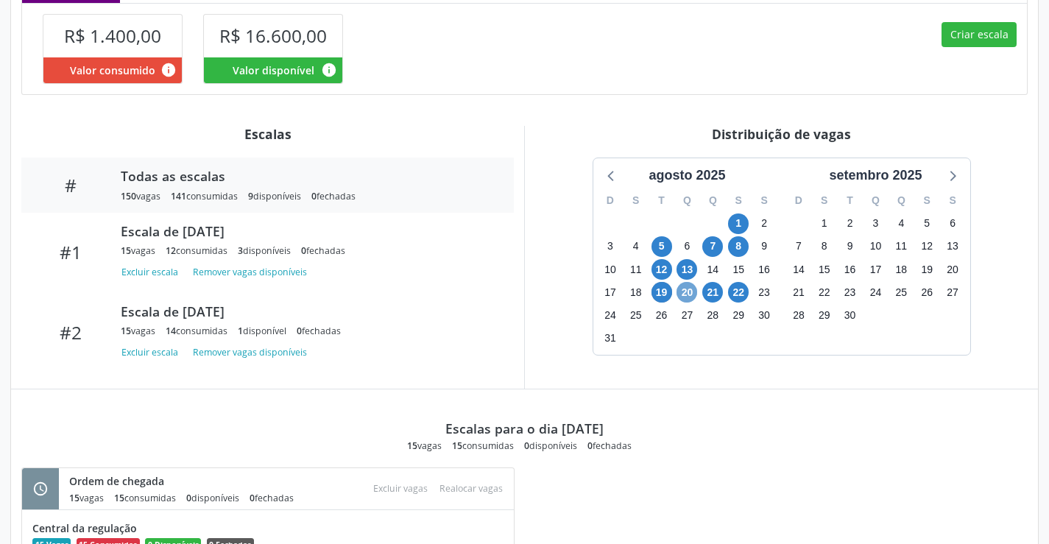
click at [692, 299] on span "20" at bounding box center [686, 292] width 21 height 21
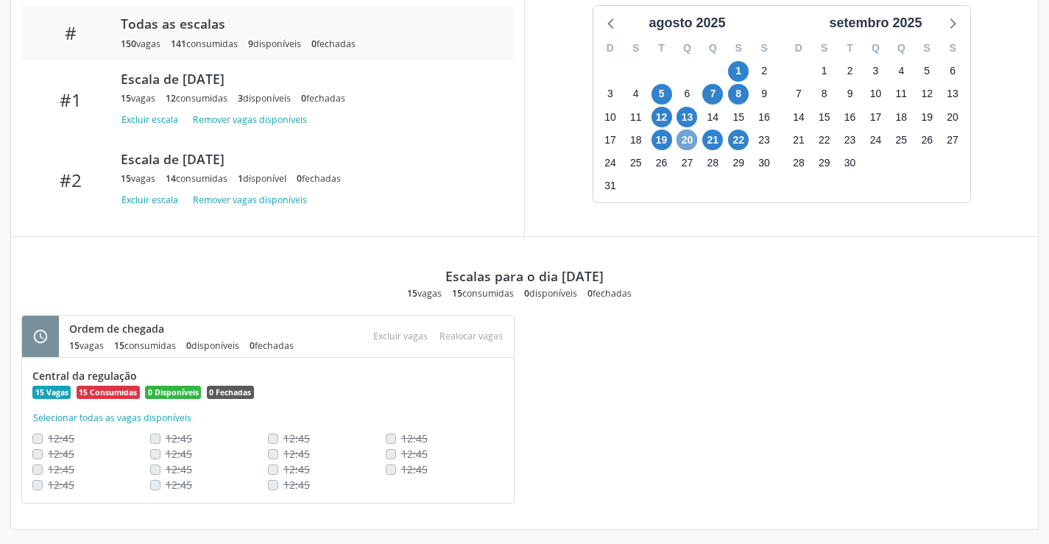
scroll to position [516, 0]
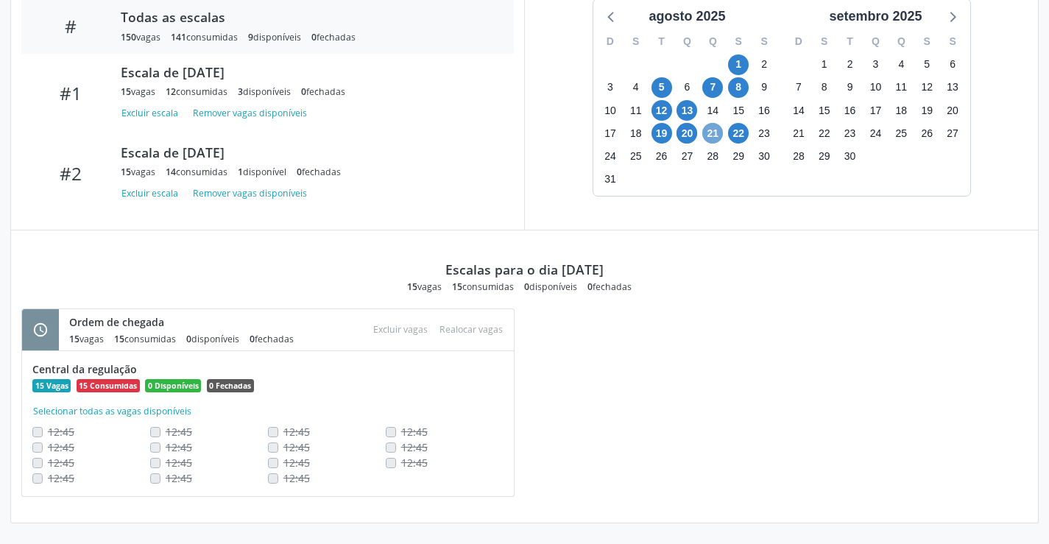
click at [721, 133] on span "21" at bounding box center [712, 133] width 21 height 21
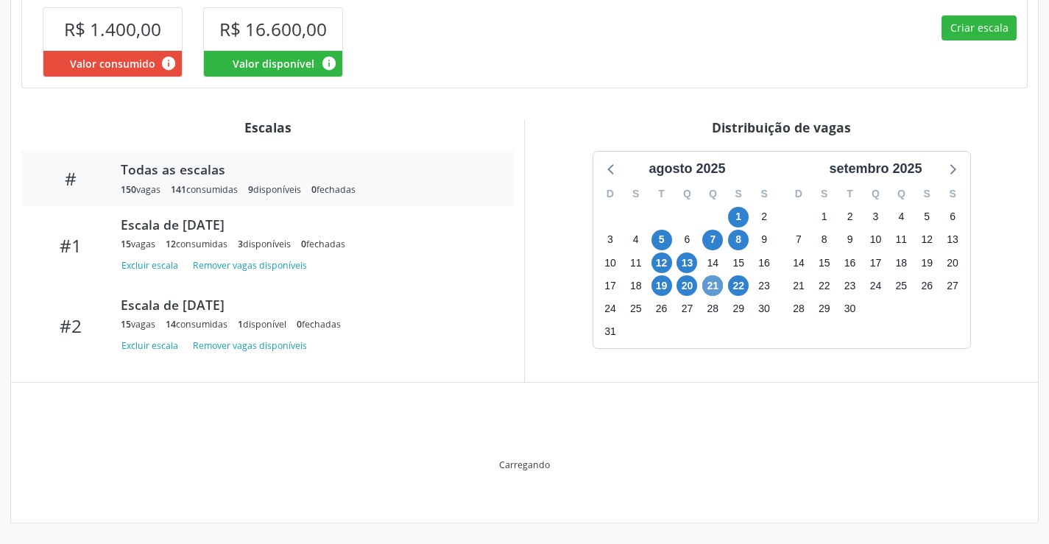
scroll to position [364, 0]
click at [721, 133] on div "Distribuição de vagas" at bounding box center [781, 127] width 492 height 16
click at [704, 282] on span "21" at bounding box center [712, 285] width 21 height 21
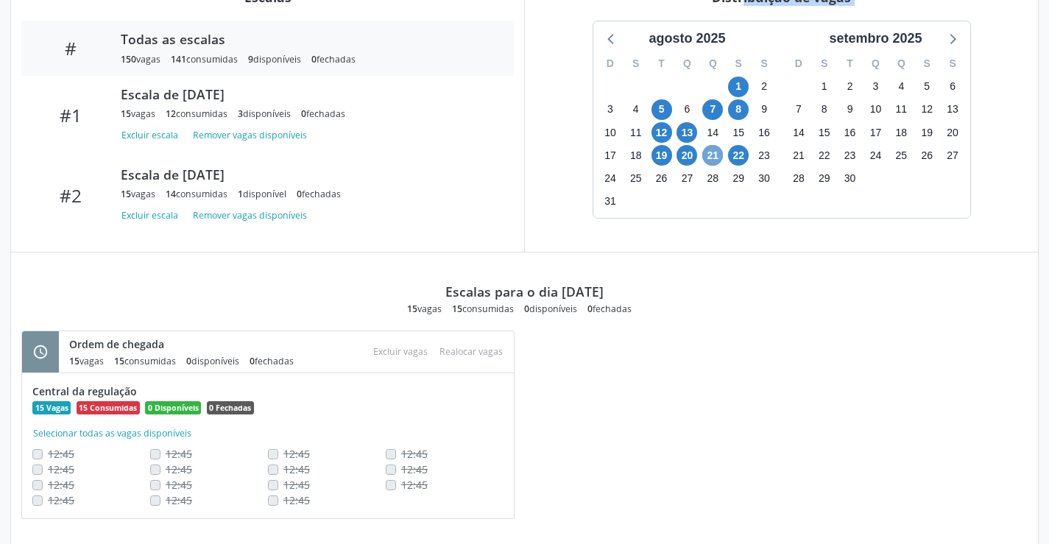
scroll to position [516, 0]
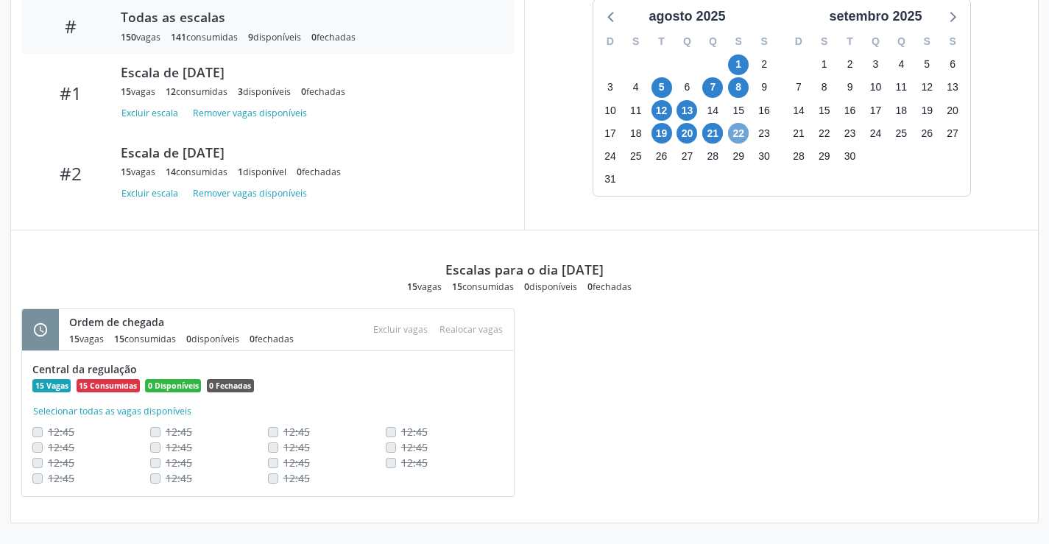
click at [739, 138] on span "22" at bounding box center [738, 133] width 21 height 21
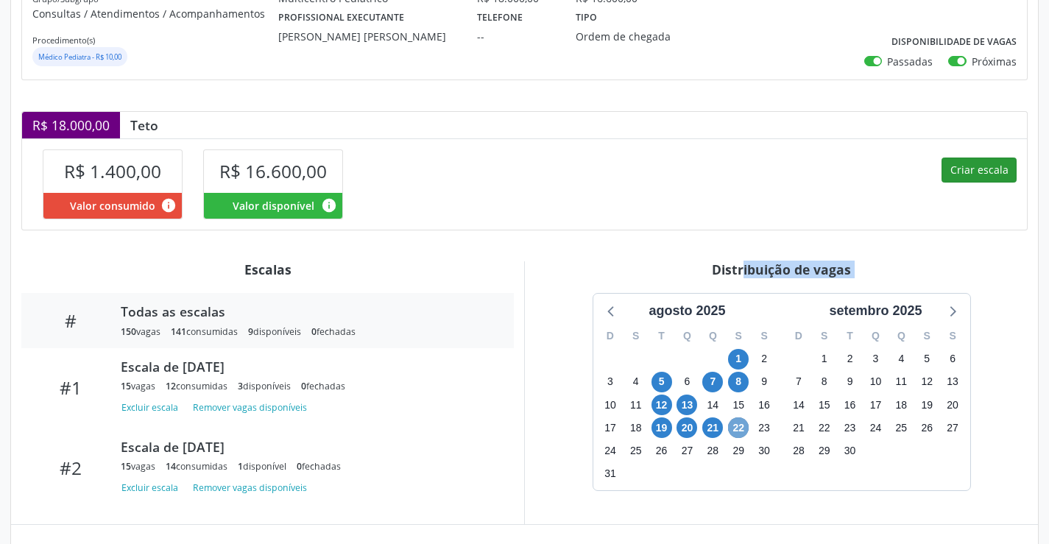
scroll to position [1, 0]
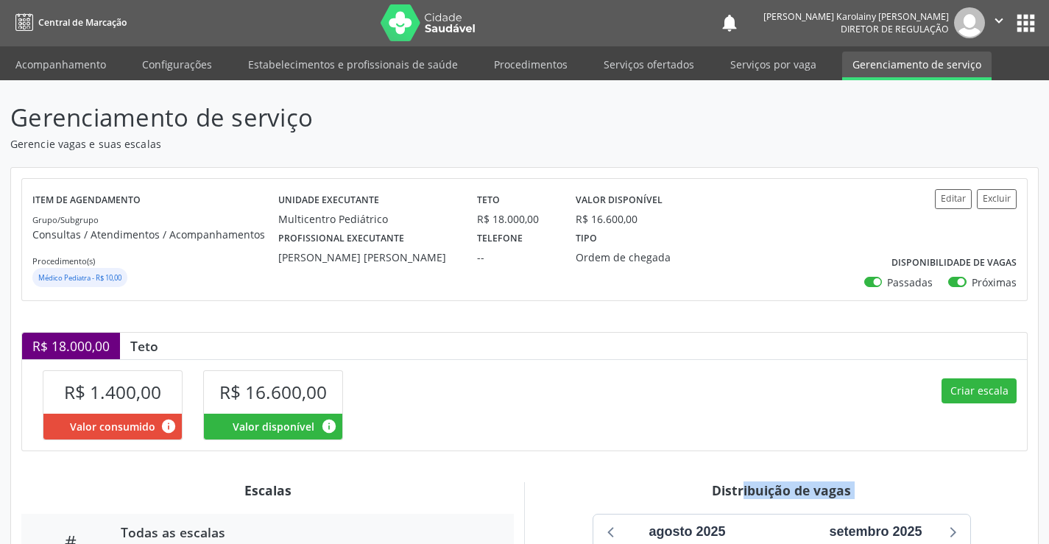
click at [1004, 26] on icon "" at bounding box center [999, 21] width 16 height 16
click at [1000, 19] on icon "" at bounding box center [999, 21] width 16 height 16
click at [930, 93] on link "Sair" at bounding box center [961, 89] width 102 height 21
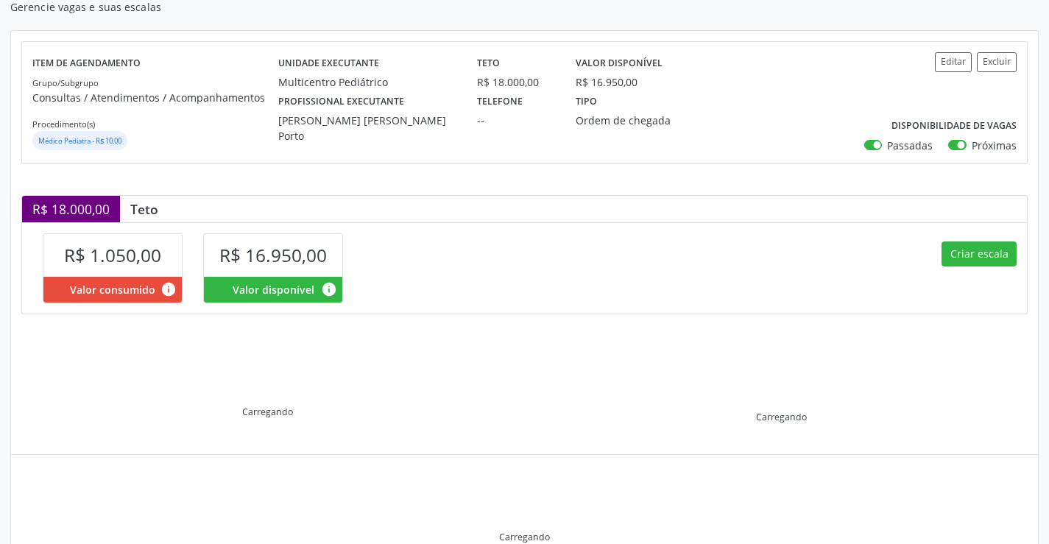
scroll to position [210, 0]
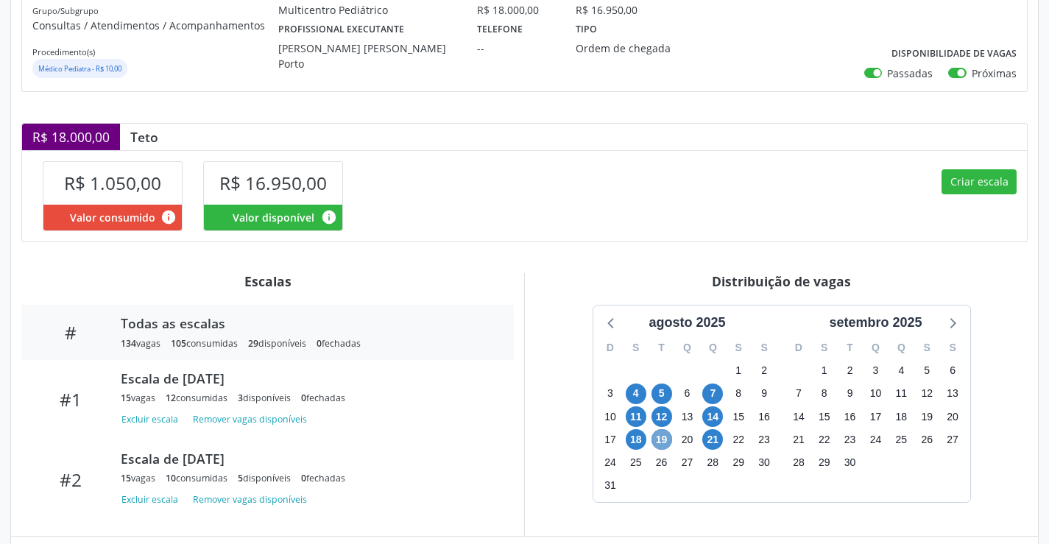
click at [662, 439] on span "19" at bounding box center [661, 439] width 21 height 21
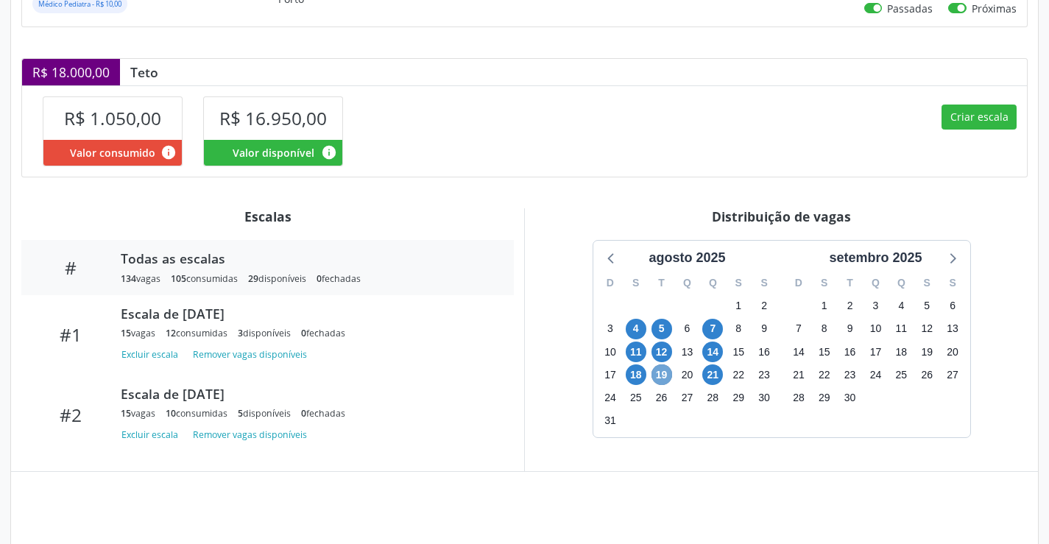
scroll to position [364, 0]
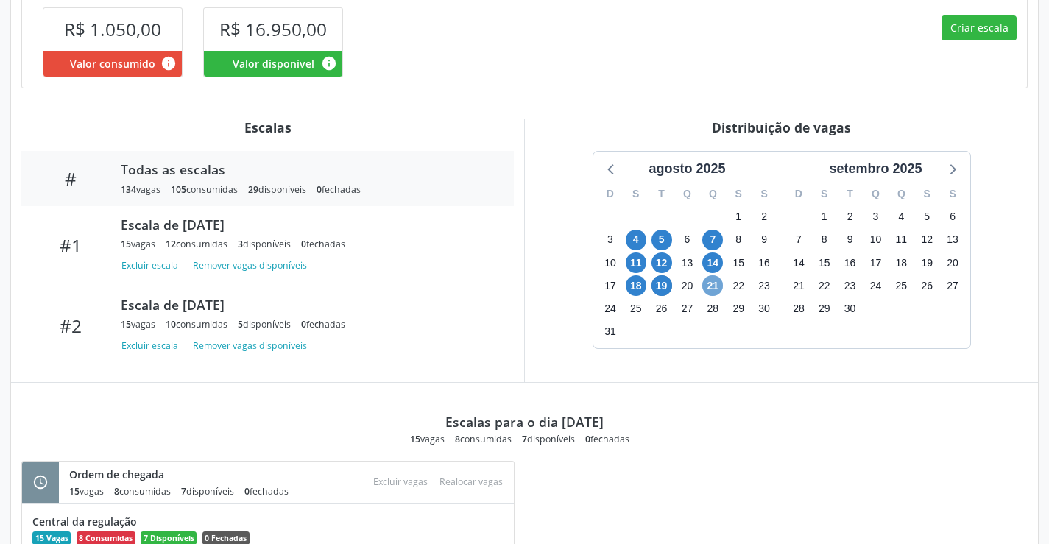
click at [718, 284] on span "21" at bounding box center [712, 285] width 21 height 21
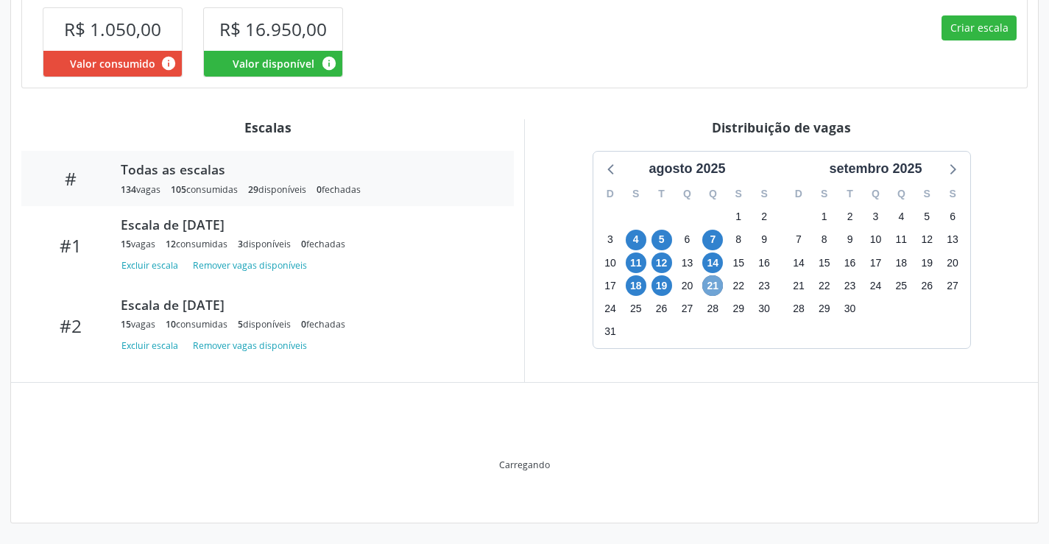
click at [718, 284] on span "21" at bounding box center [712, 285] width 21 height 21
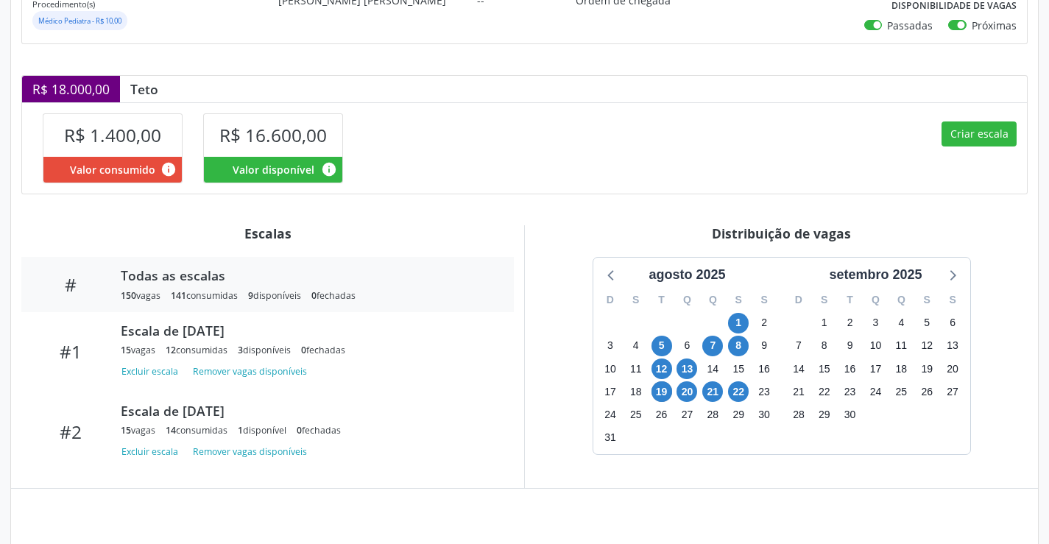
scroll to position [283, 0]
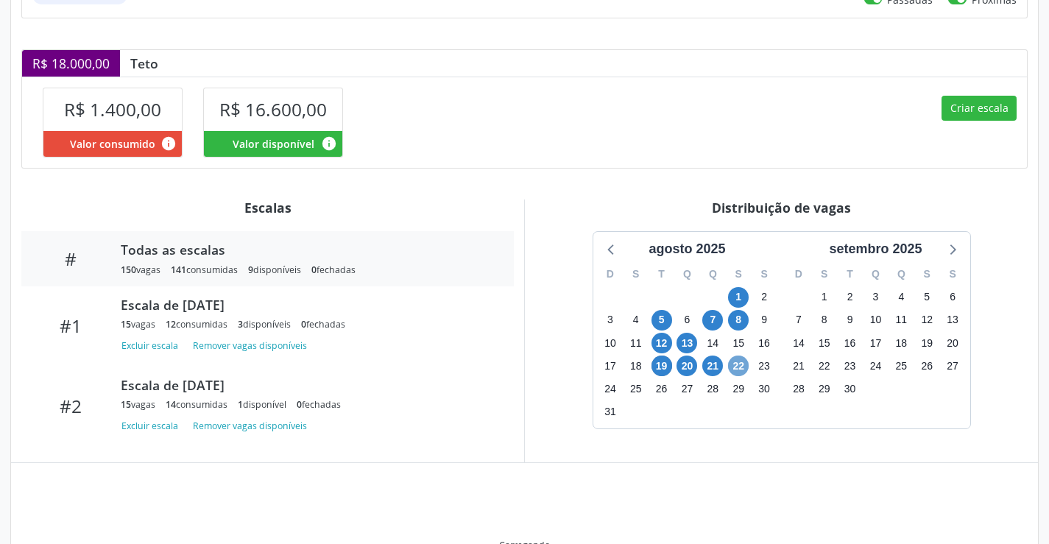
click at [742, 366] on span "22" at bounding box center [738, 365] width 21 height 21
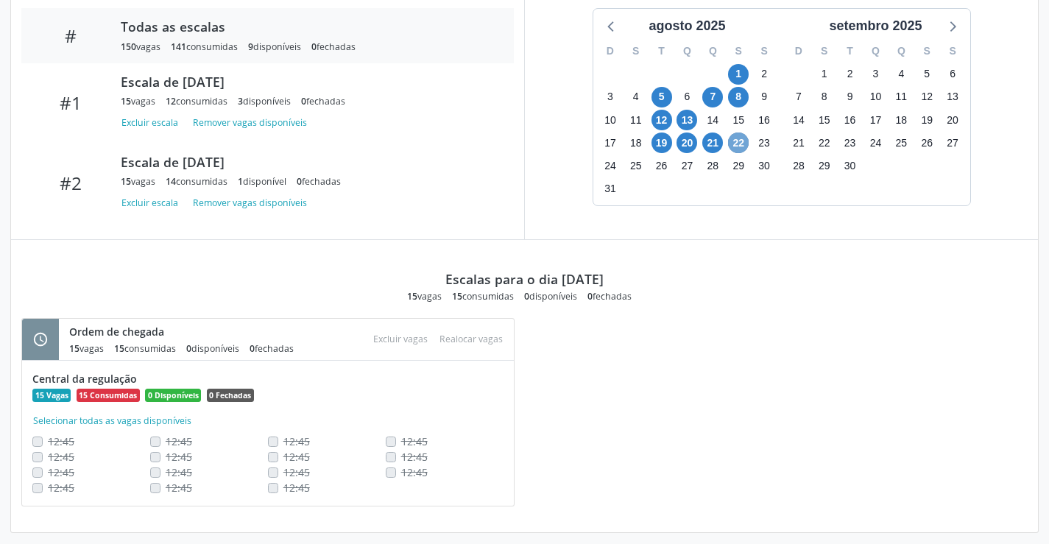
scroll to position [516, 0]
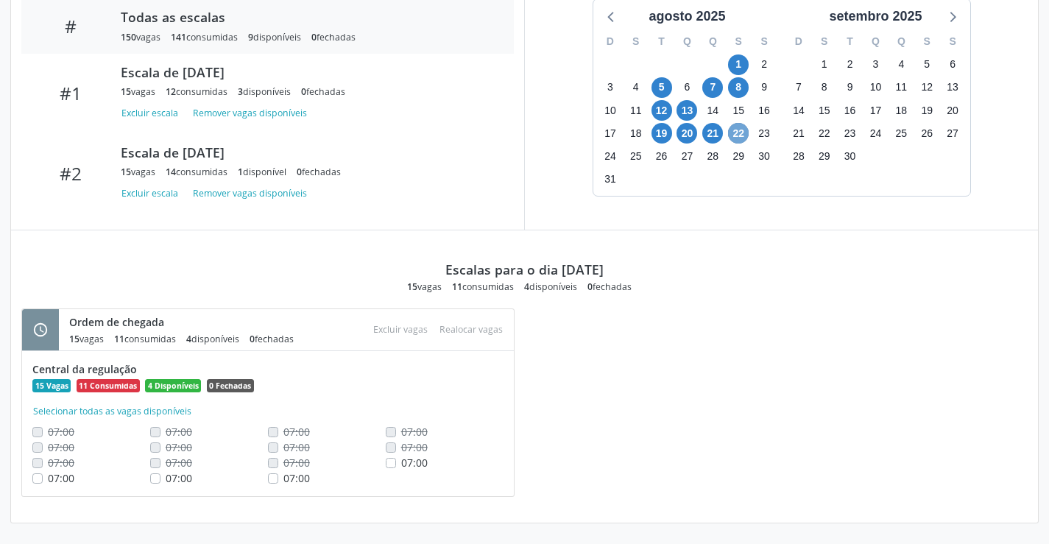
click at [732, 128] on span "22" at bounding box center [738, 133] width 21 height 21
